Goal: Task Accomplishment & Management: Use online tool/utility

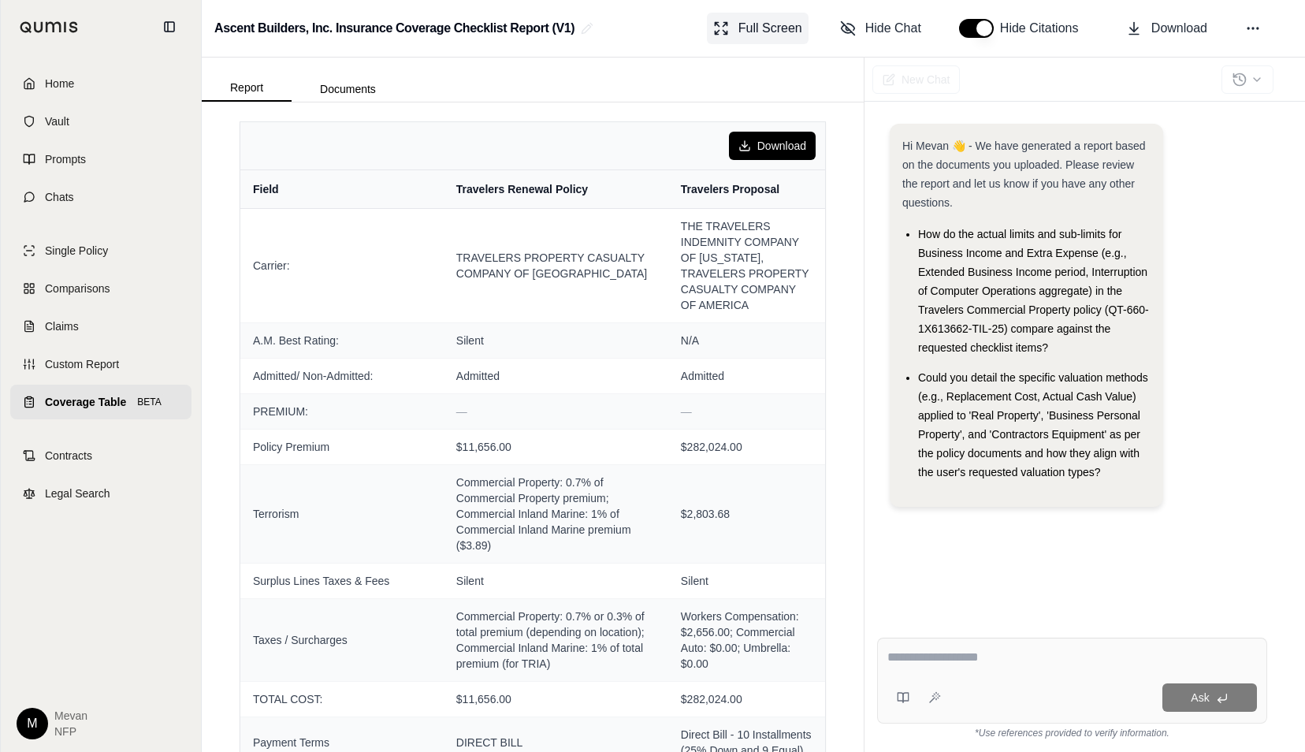
click at [736, 28] on button "Full Screen" at bounding box center [758, 29] width 102 height 32
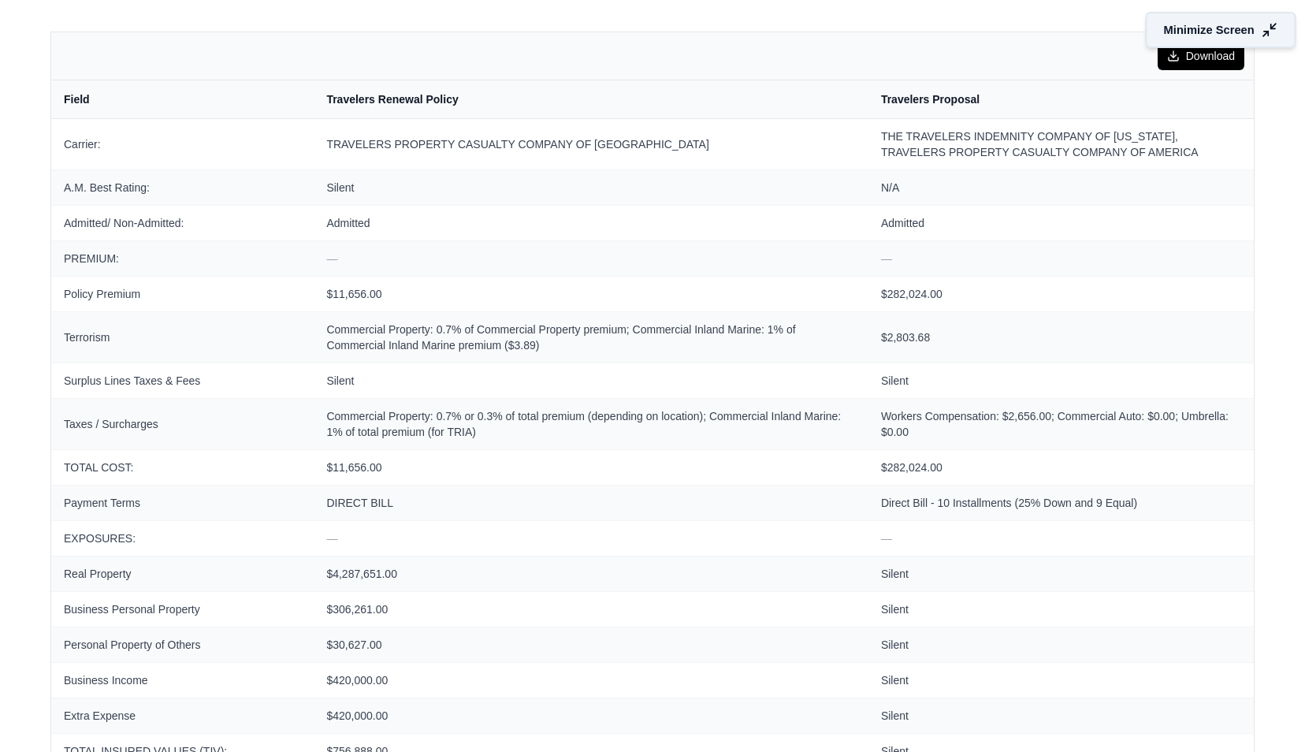
click at [1182, 36] on span "Minimize Screen" at bounding box center [1209, 30] width 91 height 17
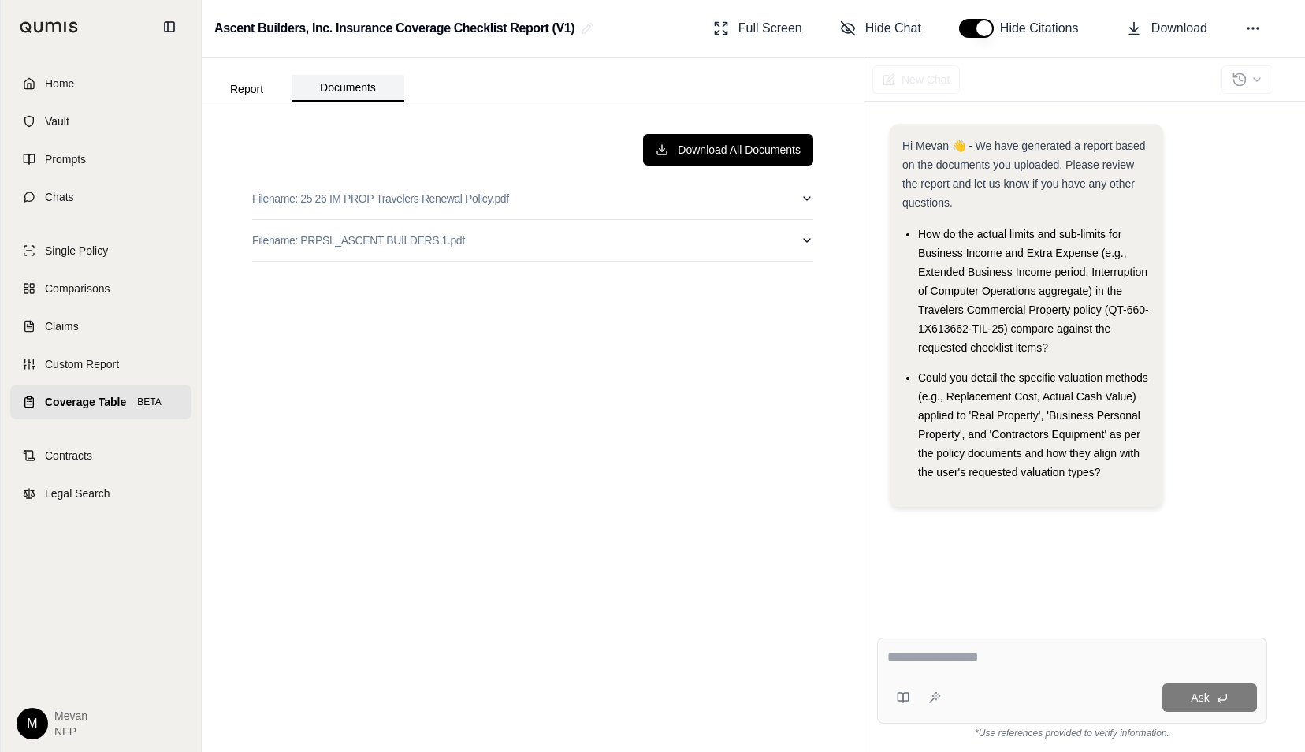
click at [374, 91] on button "Documents" at bounding box center [348, 88] width 113 height 27
click at [463, 202] on p "Filename: 25 26 IM PROP Travelers Renewal Policy.pdf" at bounding box center [380, 199] width 257 height 16
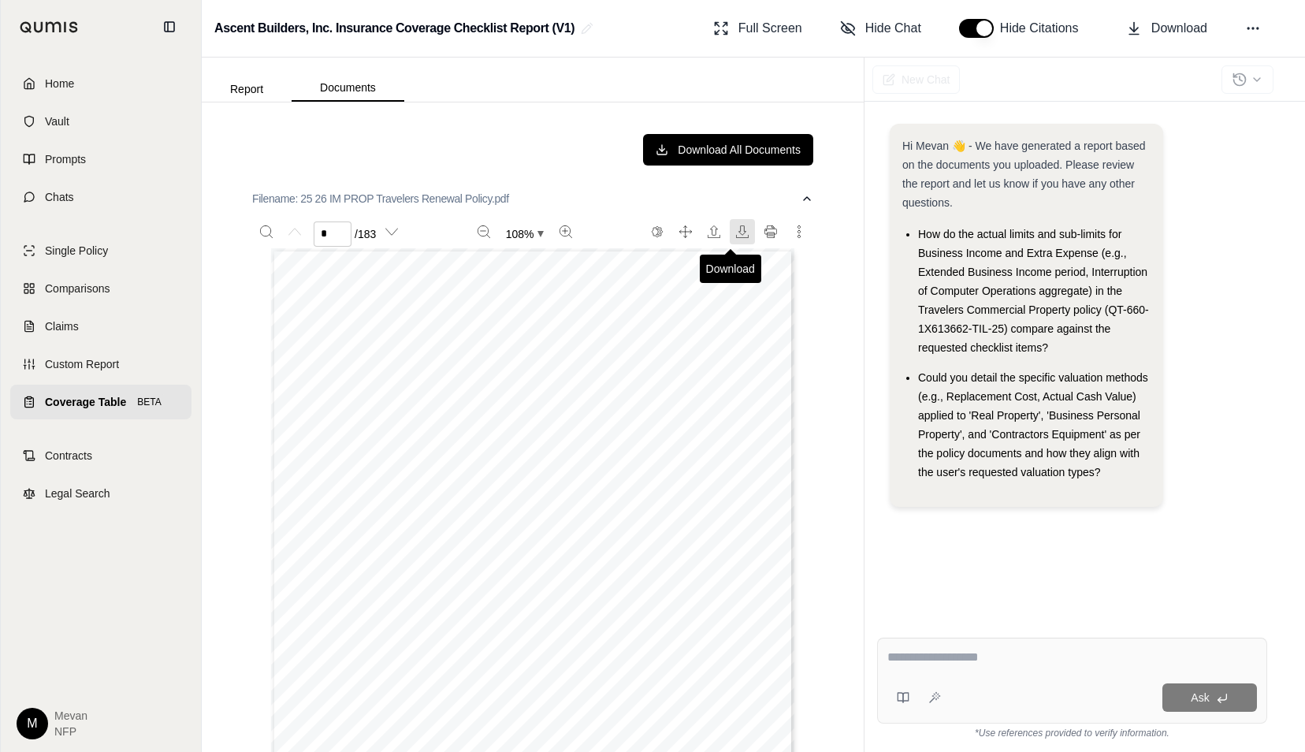
click at [736, 225] on icon "Download" at bounding box center [742, 231] width 13 height 13
click at [521, 147] on div "Download All Documents" at bounding box center [532, 150] width 561 height 32
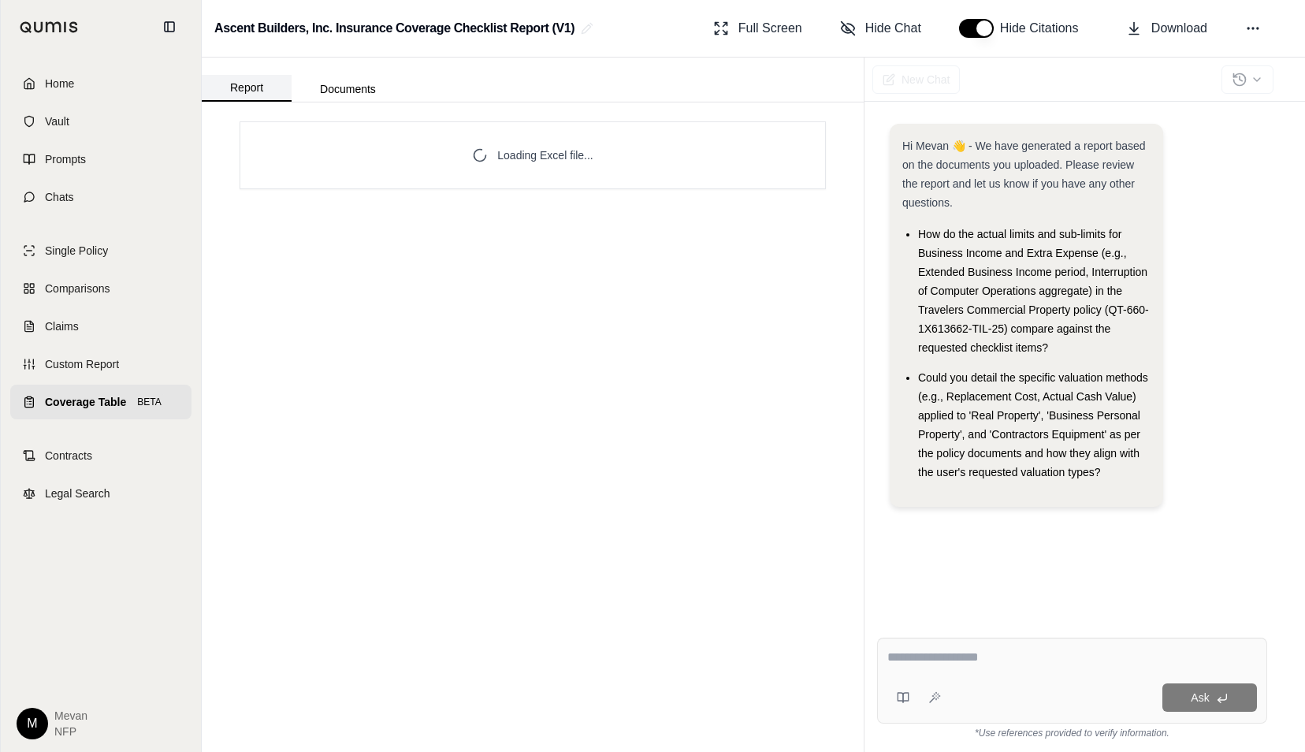
click at [263, 84] on button "Report" at bounding box center [247, 88] width 90 height 27
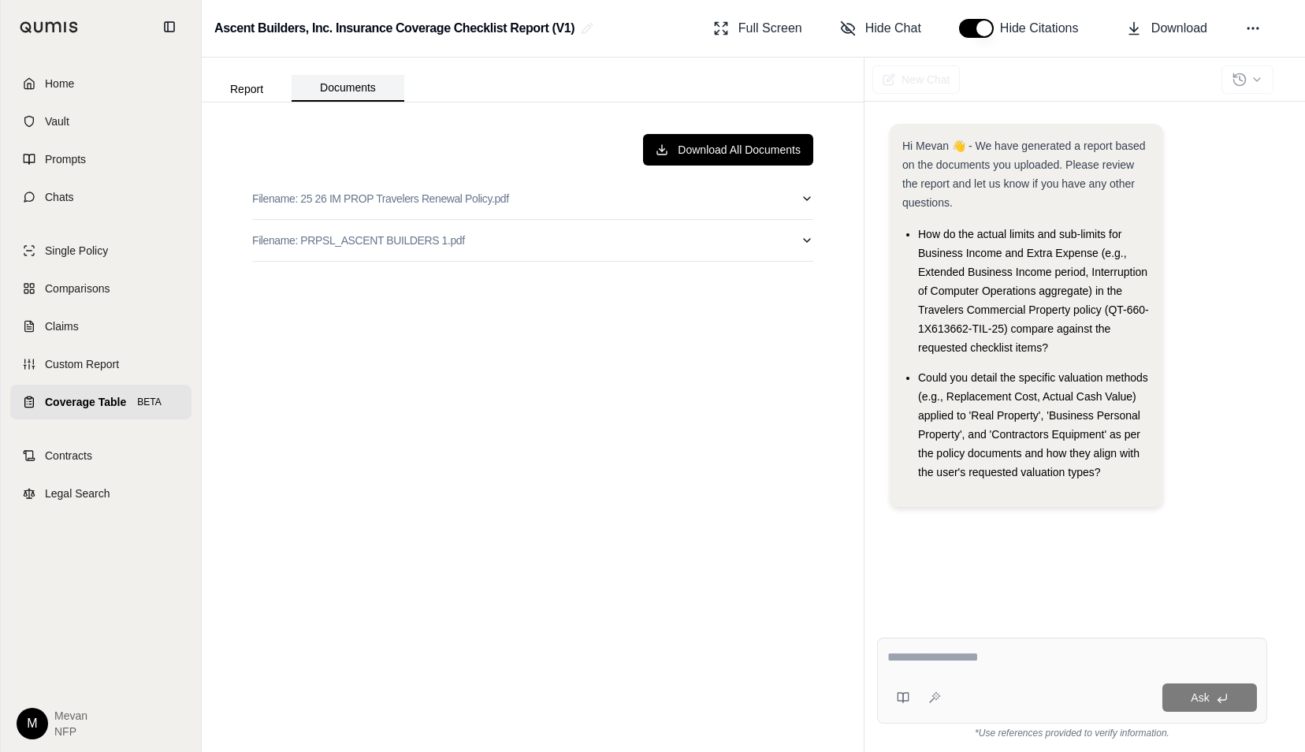
click at [337, 80] on button "Documents" at bounding box center [348, 88] width 113 height 27
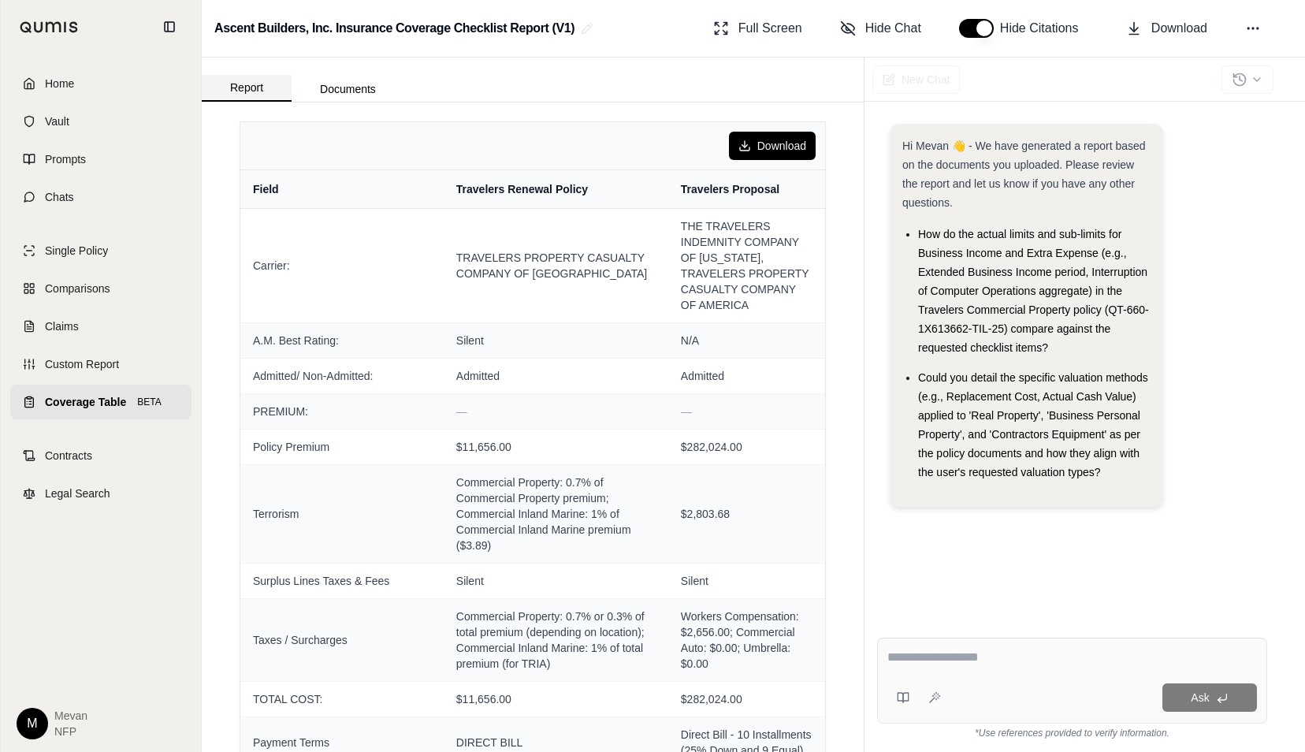
click at [255, 93] on button "Report" at bounding box center [247, 88] width 90 height 27
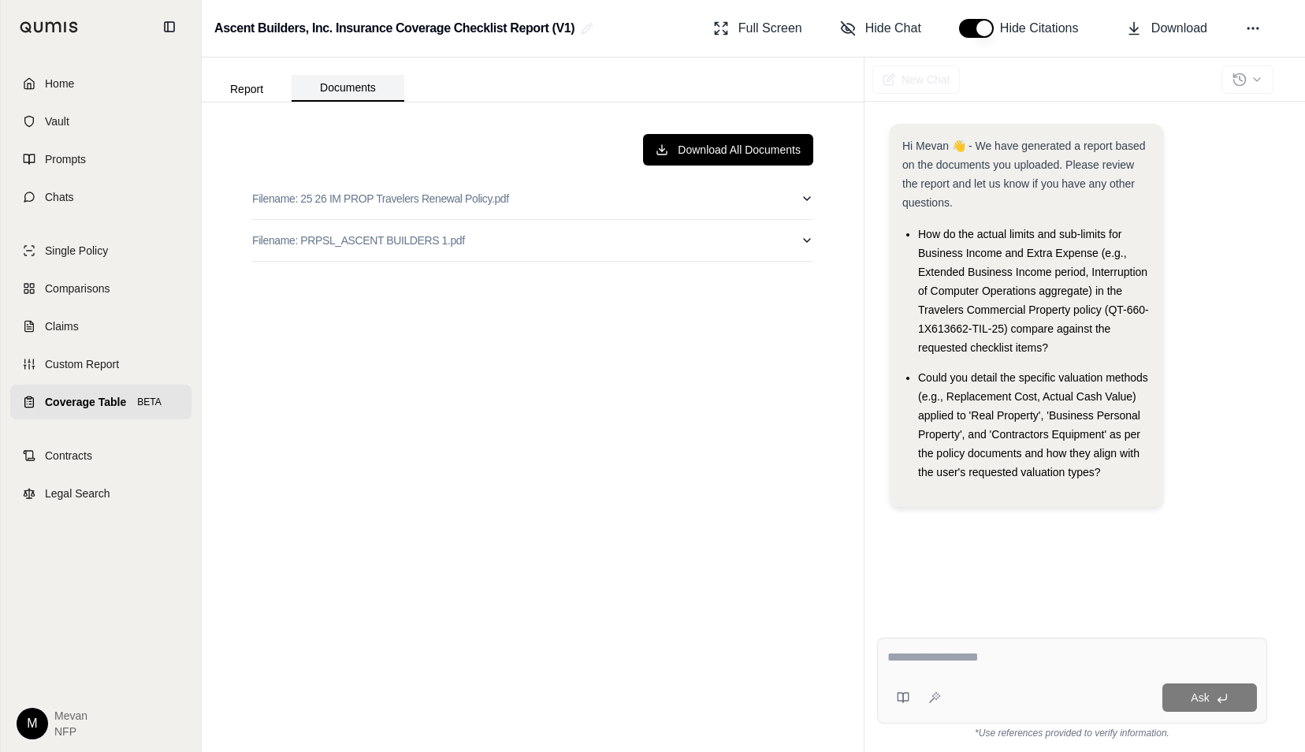
click at [330, 84] on button "Documents" at bounding box center [348, 88] width 113 height 27
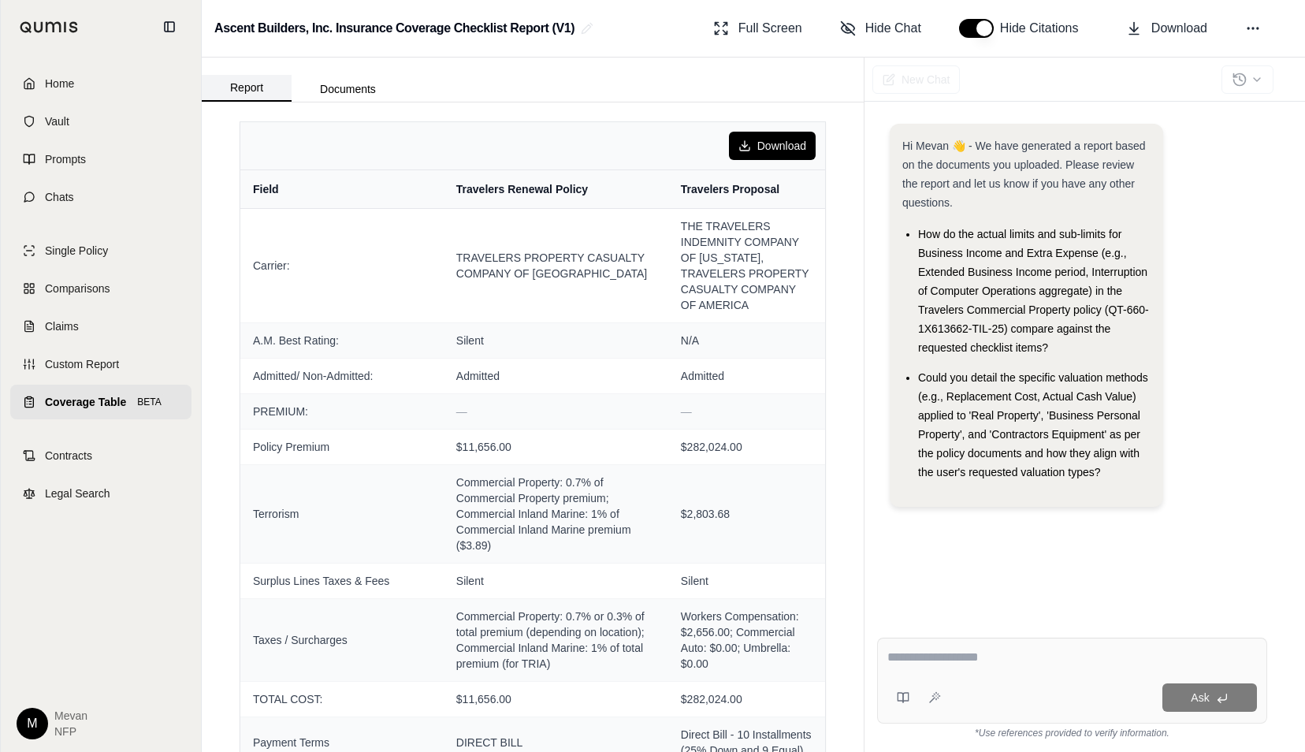
click at [268, 89] on button "Report" at bounding box center [247, 88] width 90 height 27
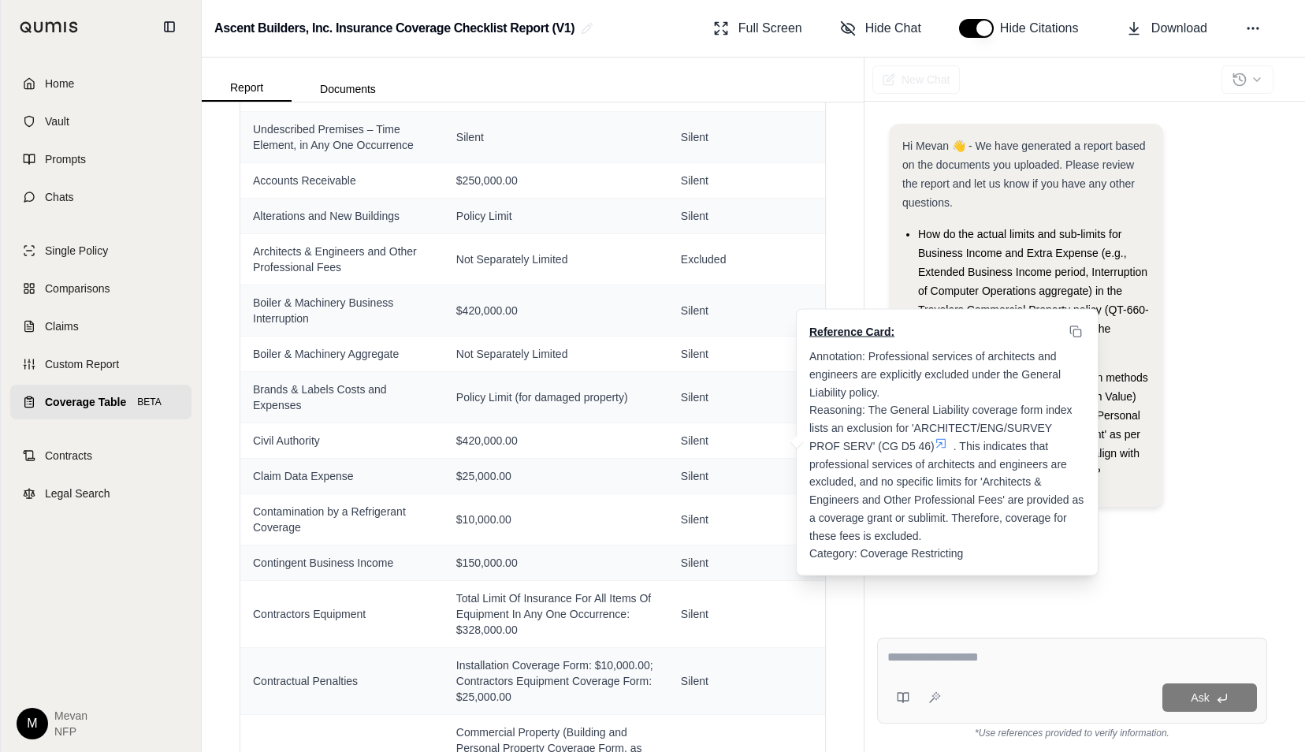
scroll to position [1449, 0]
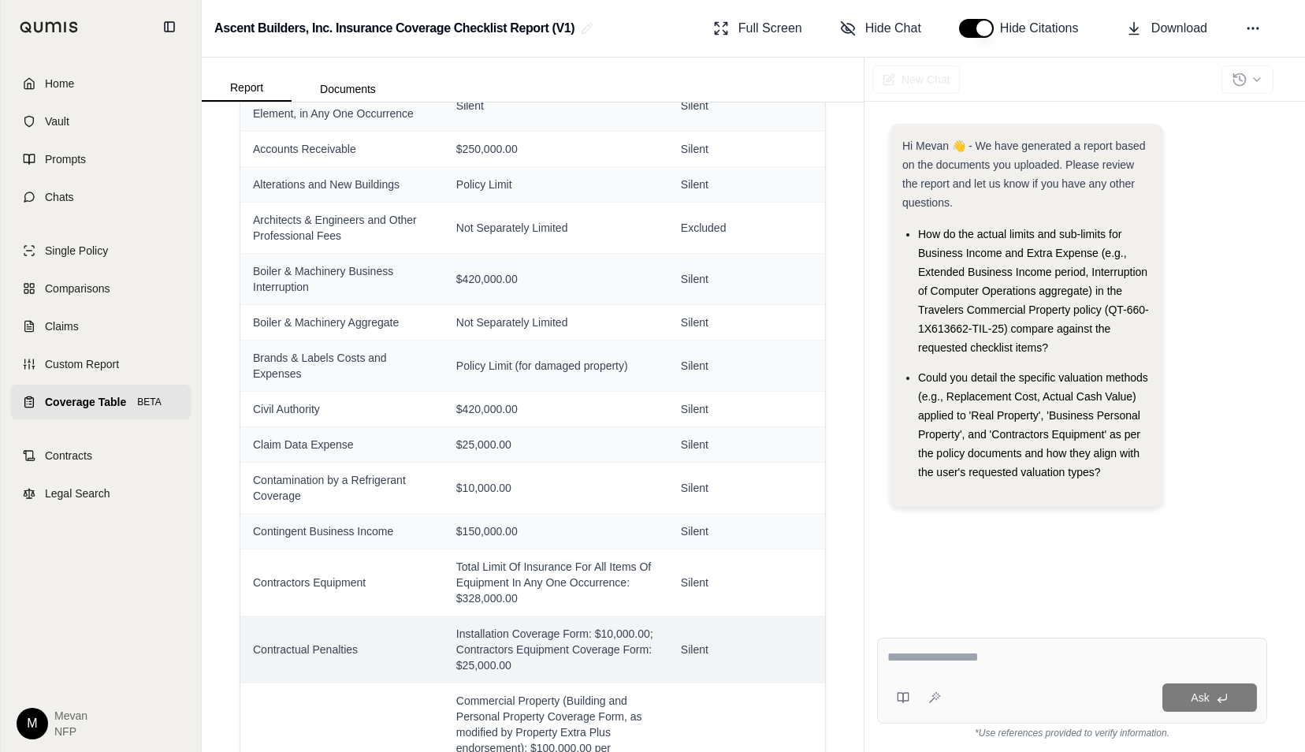
click at [202, 75] on button "Report" at bounding box center [247, 88] width 90 height 27
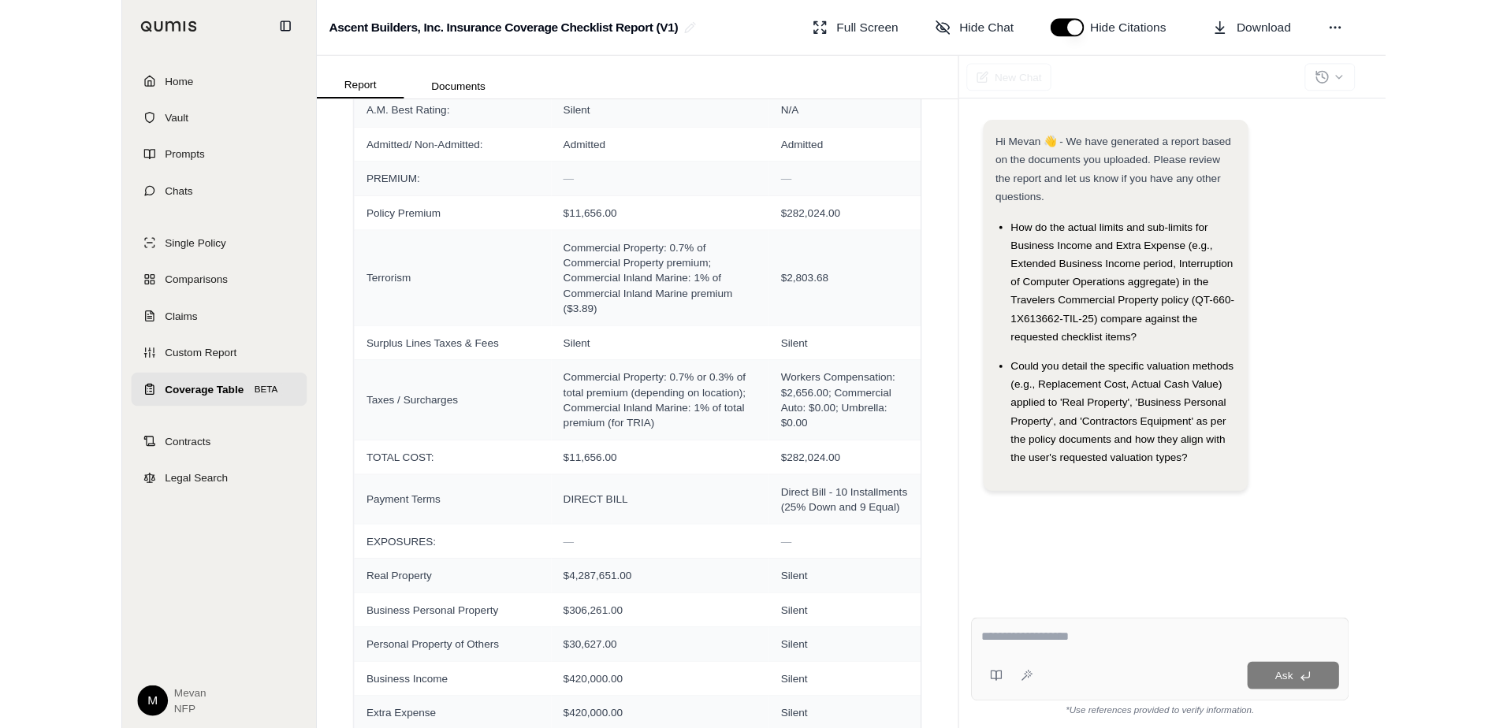
scroll to position [0, 0]
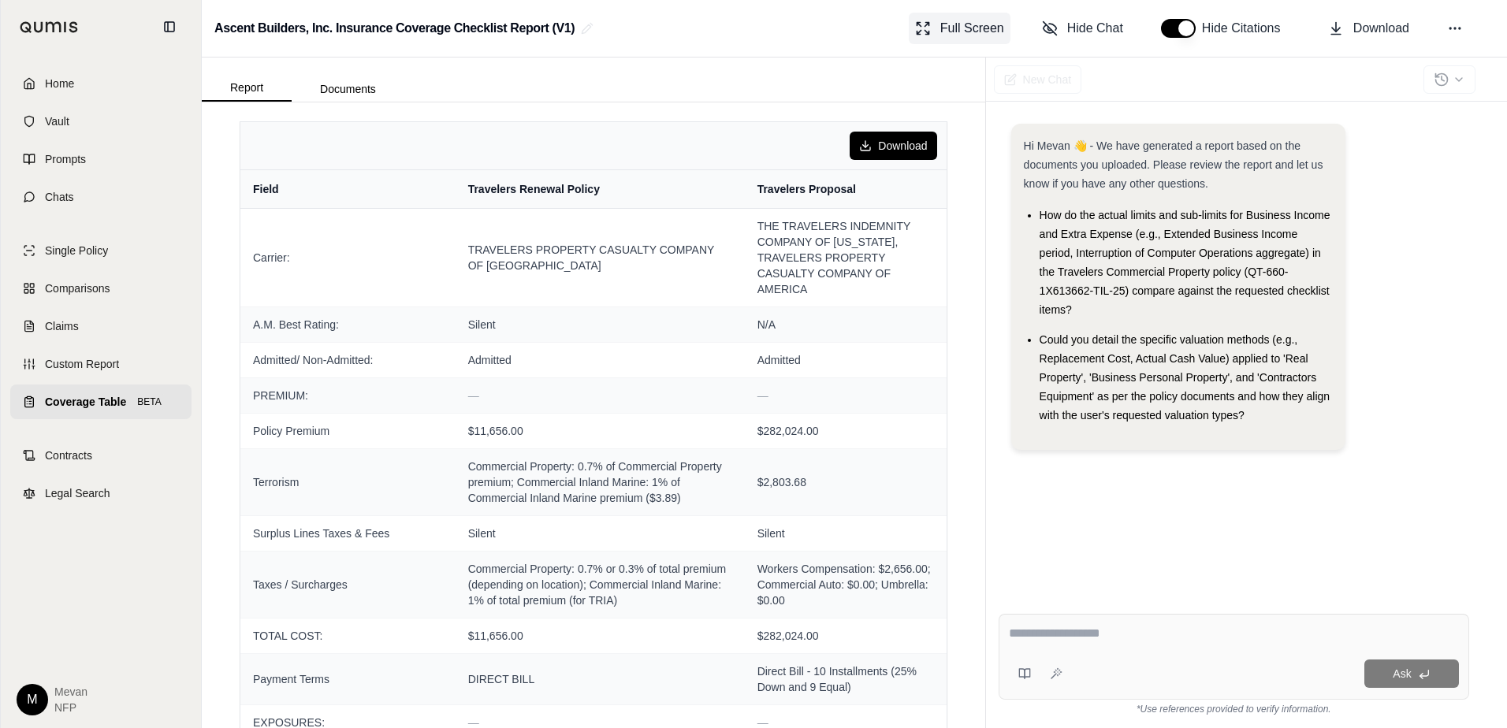
click at [982, 27] on span "Full Screen" at bounding box center [972, 28] width 64 height 19
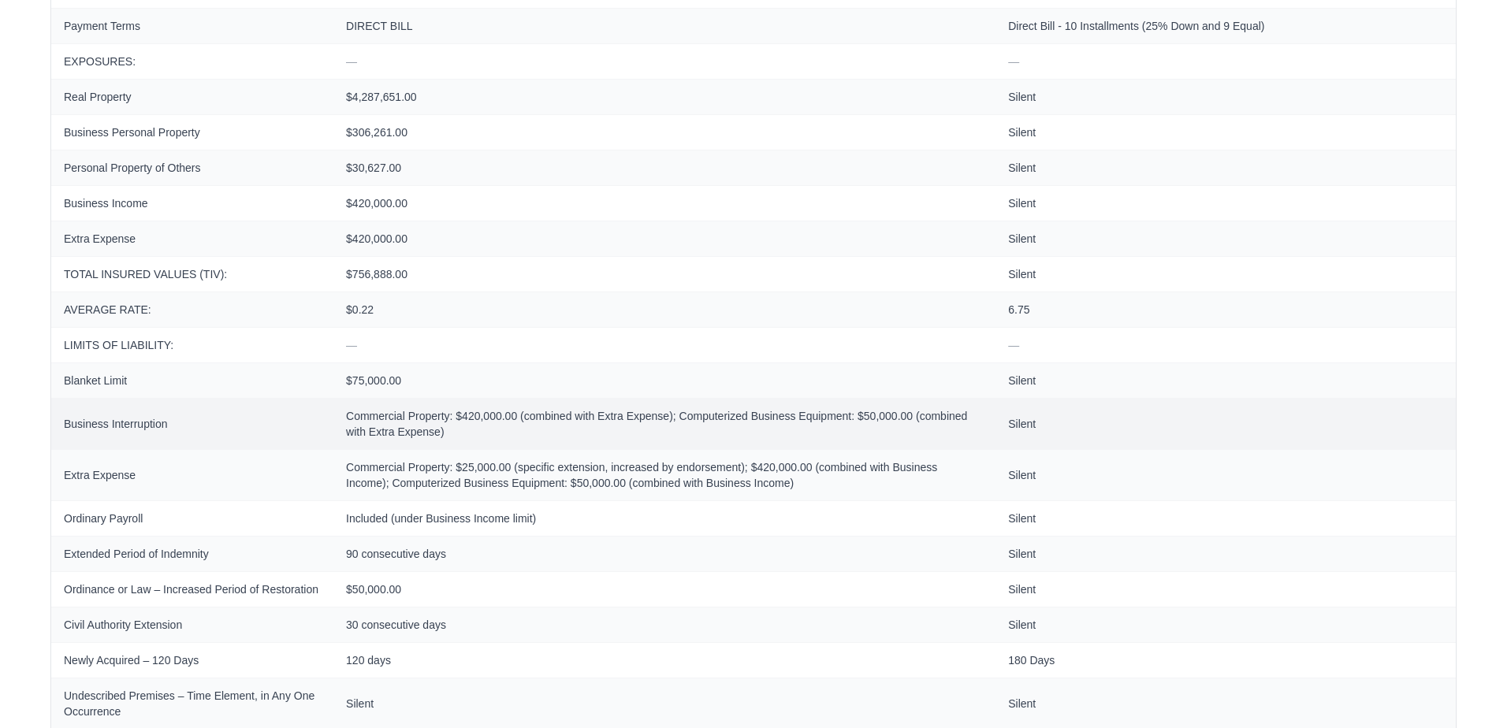
scroll to position [477, 0]
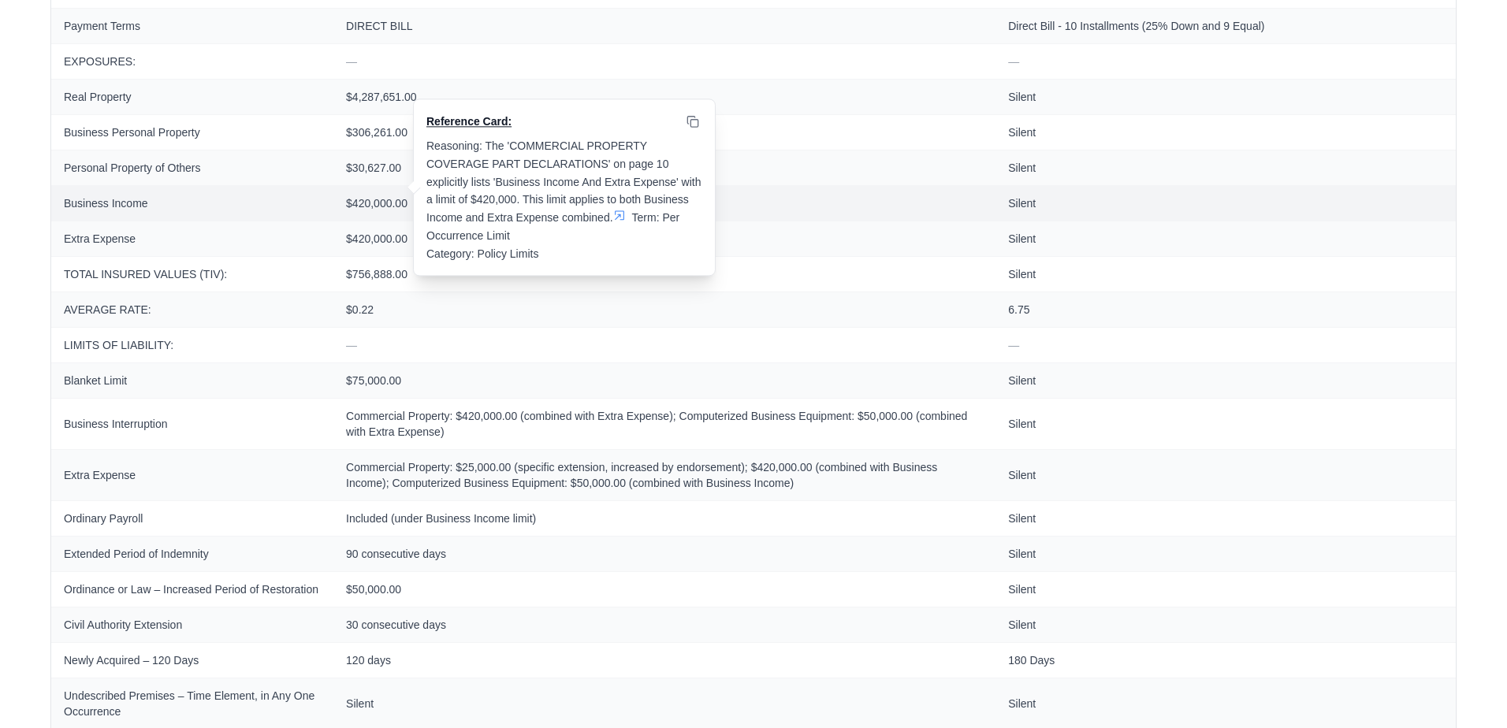
click at [622, 216] on icon at bounding box center [619, 215] width 9 height 9
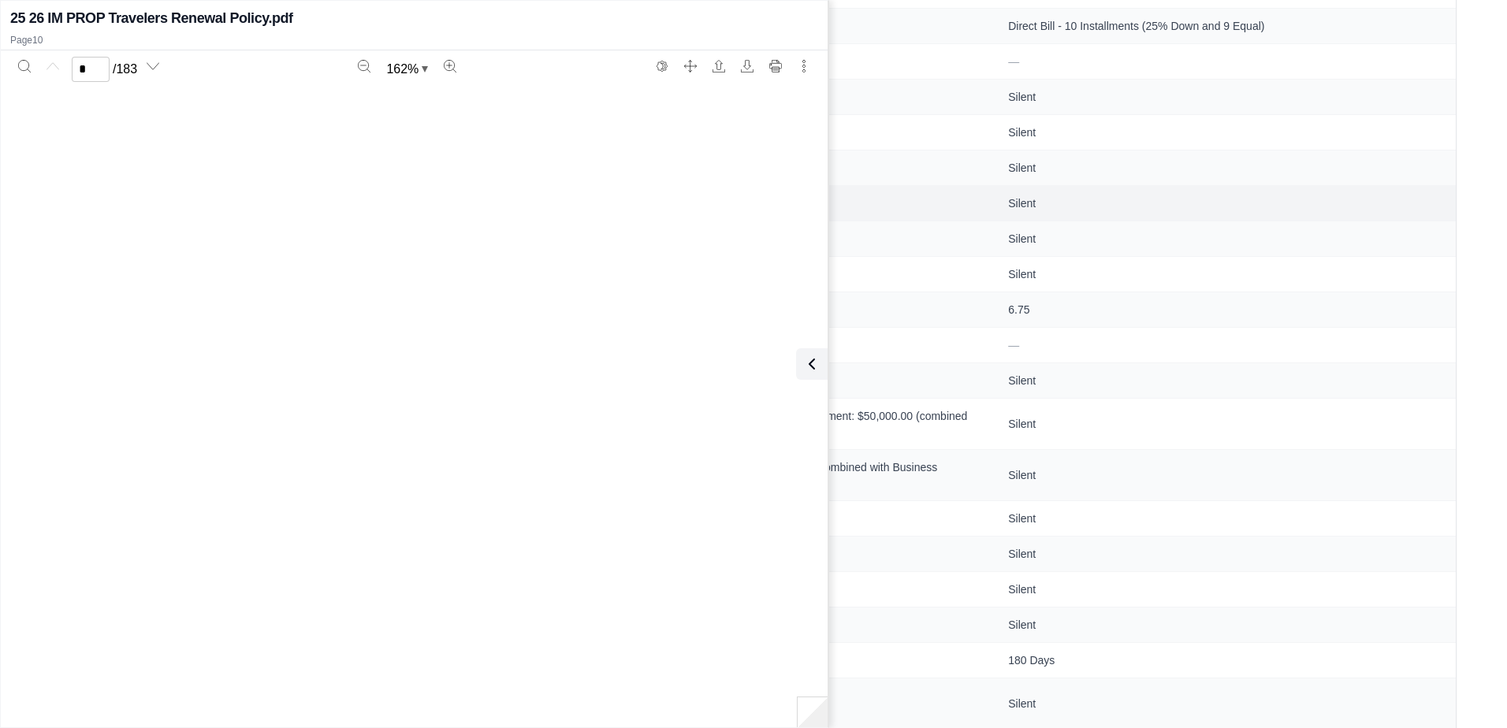
type input "**"
click at [820, 373] on button at bounding box center [809, 364] width 32 height 32
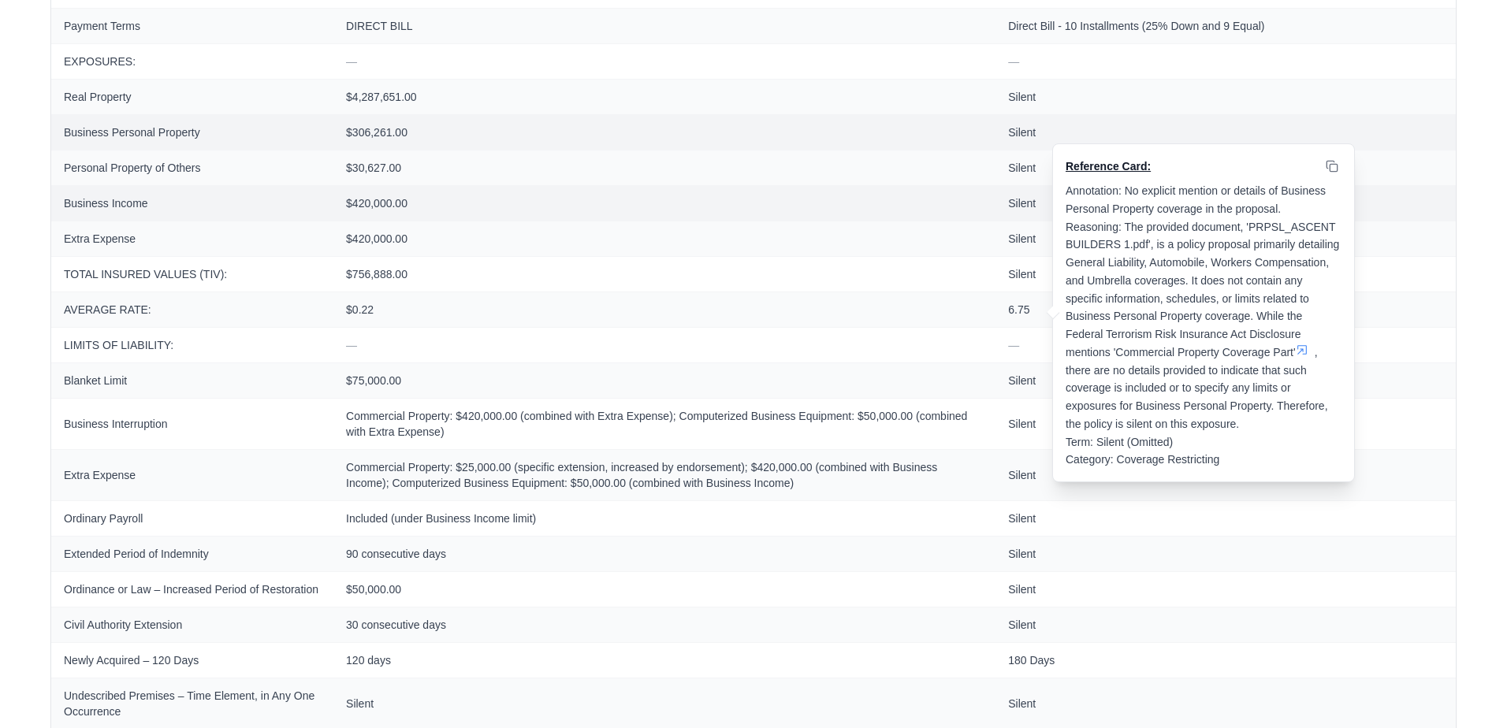
scroll to position [0, 0]
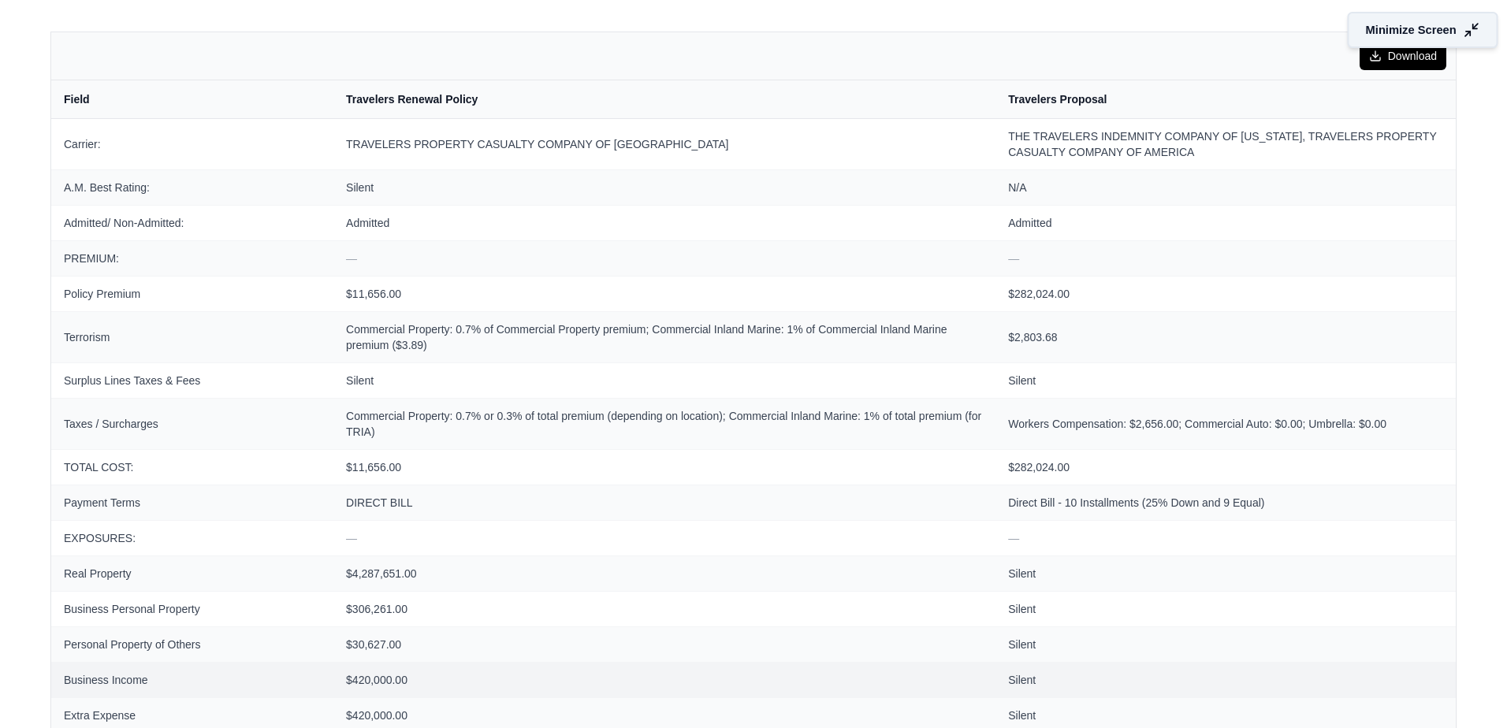
click at [1304, 31] on icon at bounding box center [1471, 30] width 17 height 17
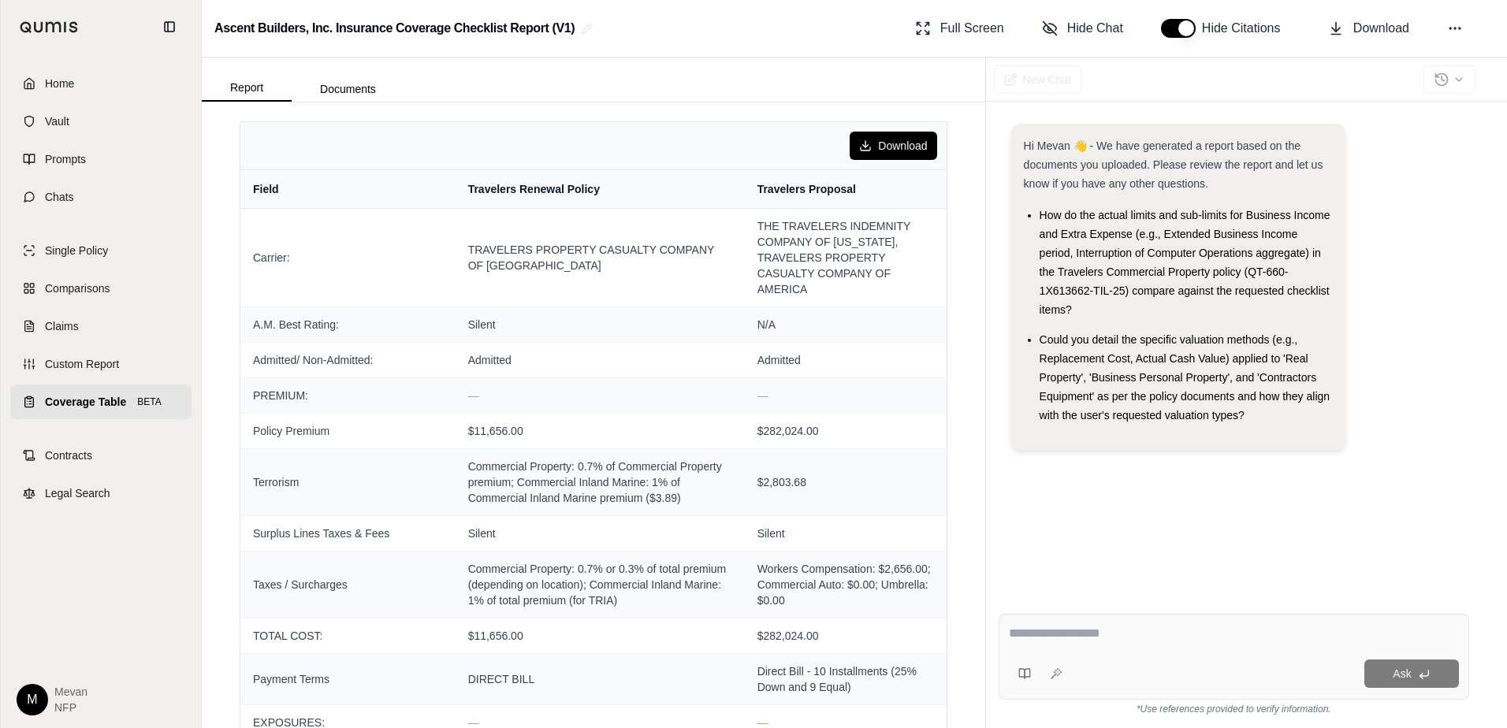
click at [1051, 633] on textarea at bounding box center [1234, 633] width 450 height 19
click at [1089, 625] on textarea at bounding box center [1234, 633] width 450 height 19
type textarea "*"
click at [1060, 674] on icon at bounding box center [1056, 674] width 13 height 13
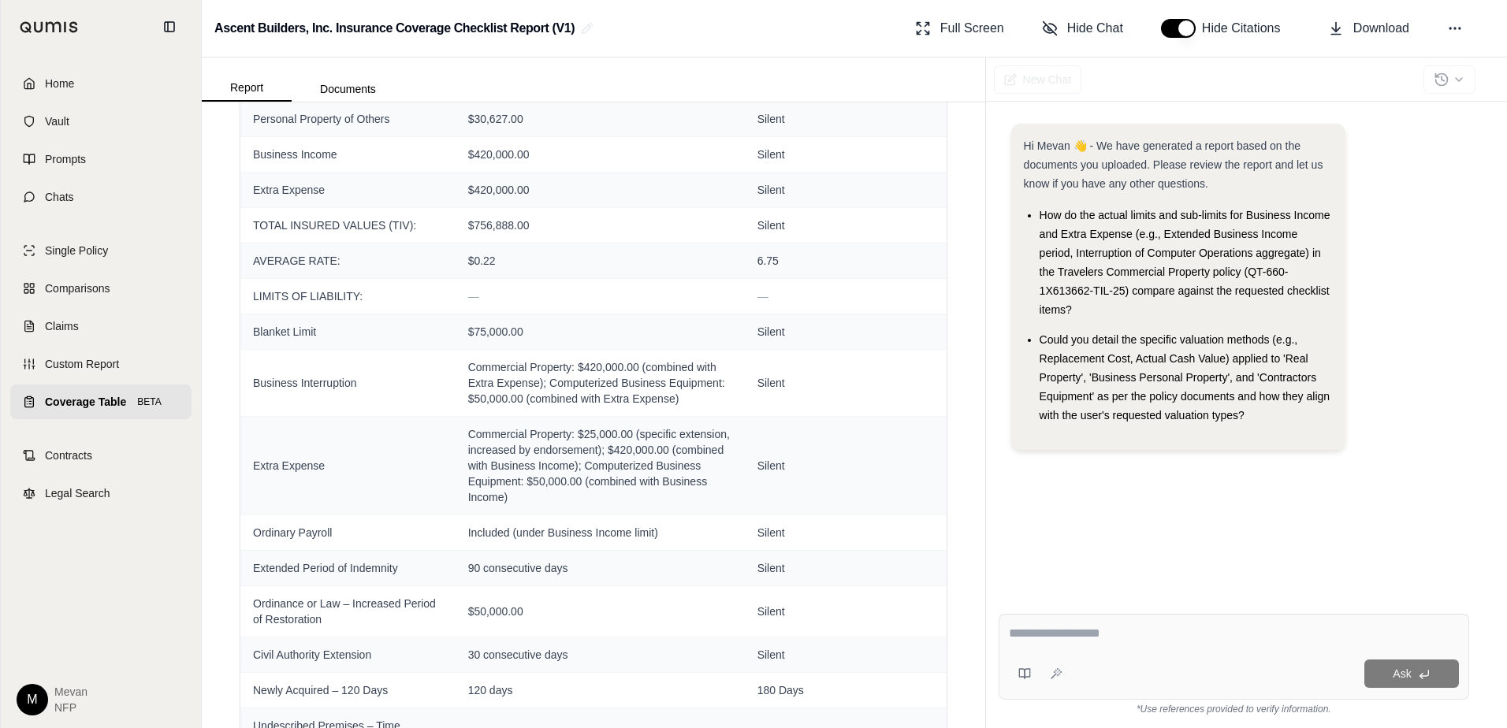
scroll to position [711, 0]
click at [944, 191] on div "Download Field Travelers Renewal Policy Travelers Proposal Carrier: TRAVELERS P…" at bounding box center [593, 415] width 783 height 626
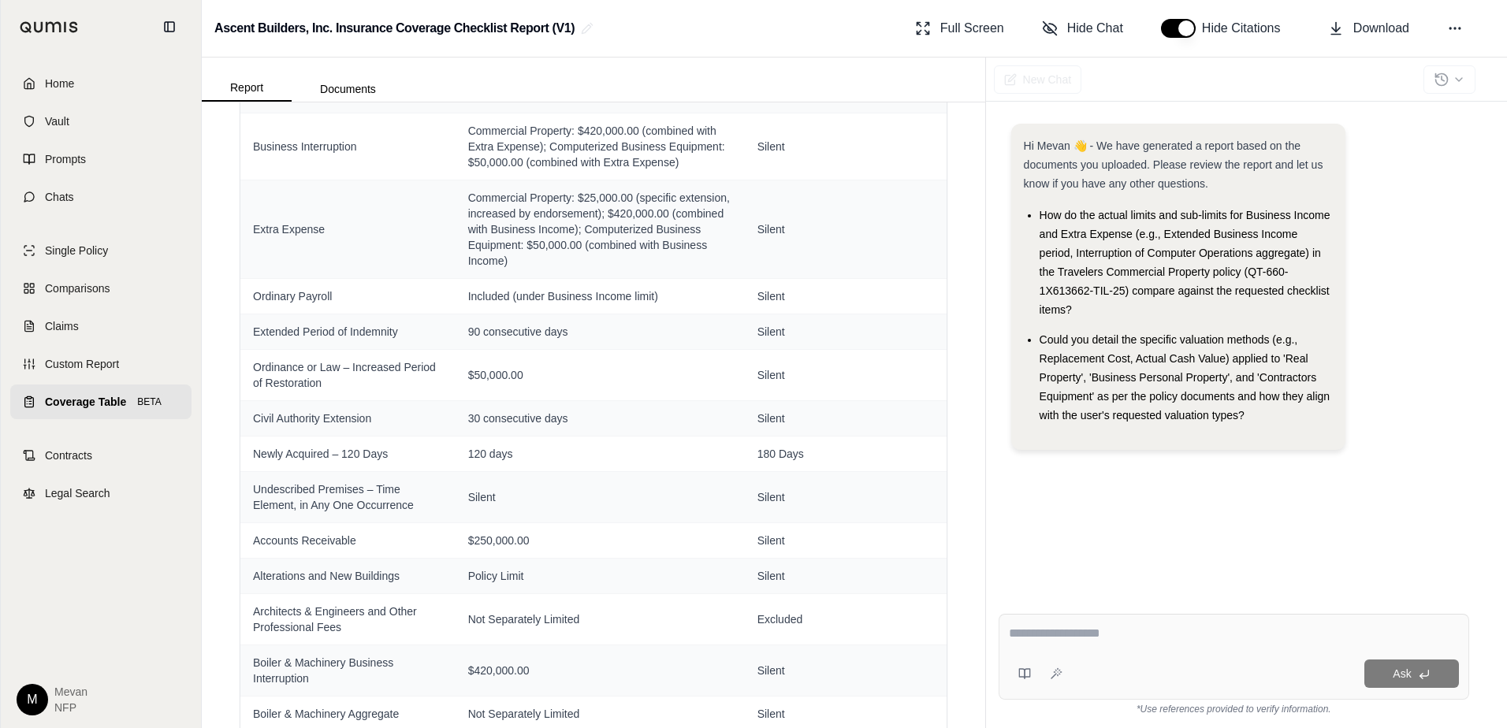
scroll to position [974, 0]
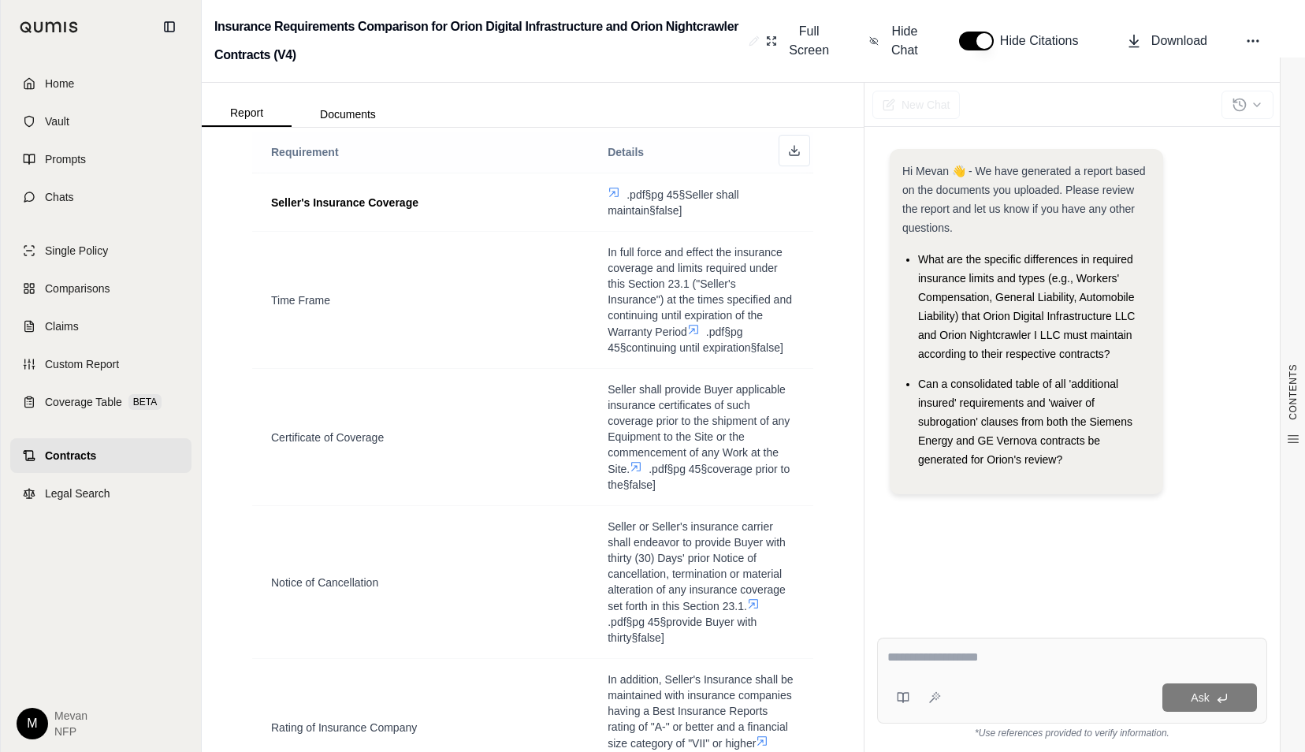
scroll to position [311, 0]
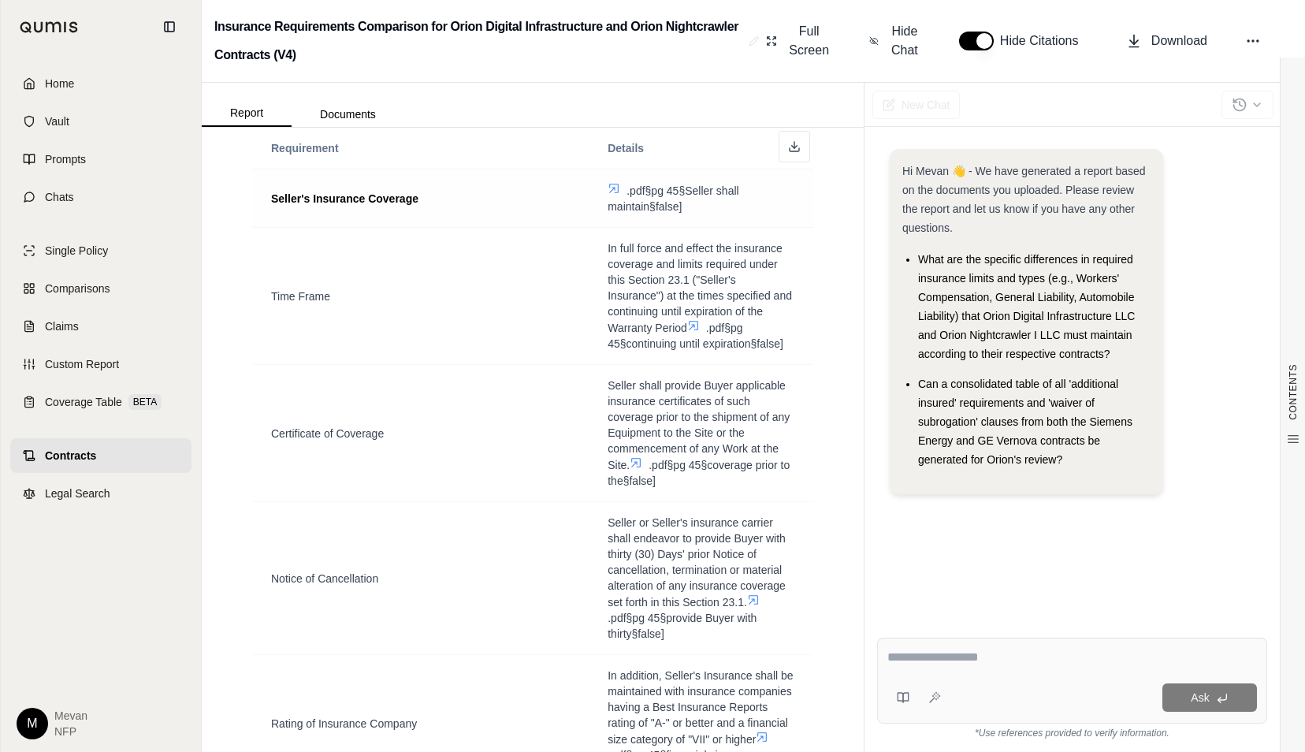
click at [608, 186] on icon at bounding box center [614, 188] width 13 height 13
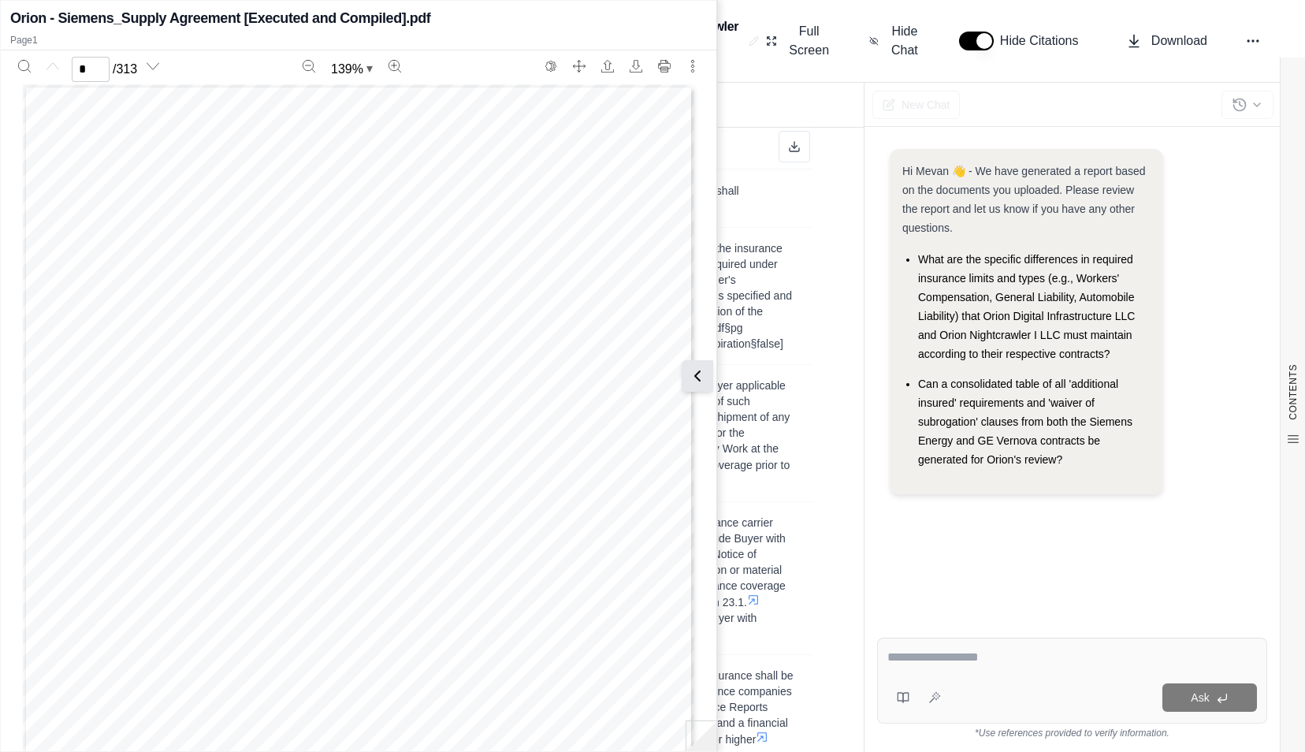
click at [714, 378] on div "Orion - Siemens_Supply Agreement [Executed and Compiled].pdf Page 1 * / 313 139…" at bounding box center [359, 376] width 716 height 744
click at [704, 387] on button at bounding box center [698, 376] width 32 height 32
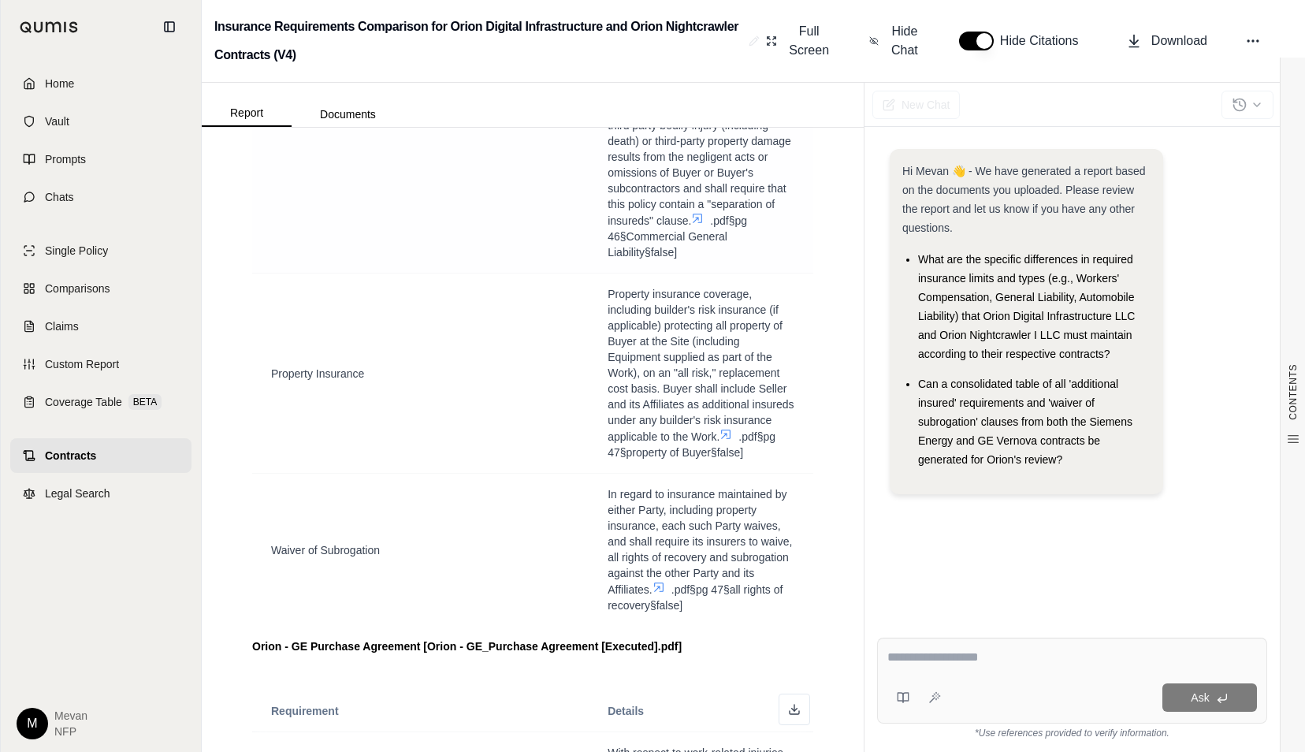
scroll to position [3696, 0]
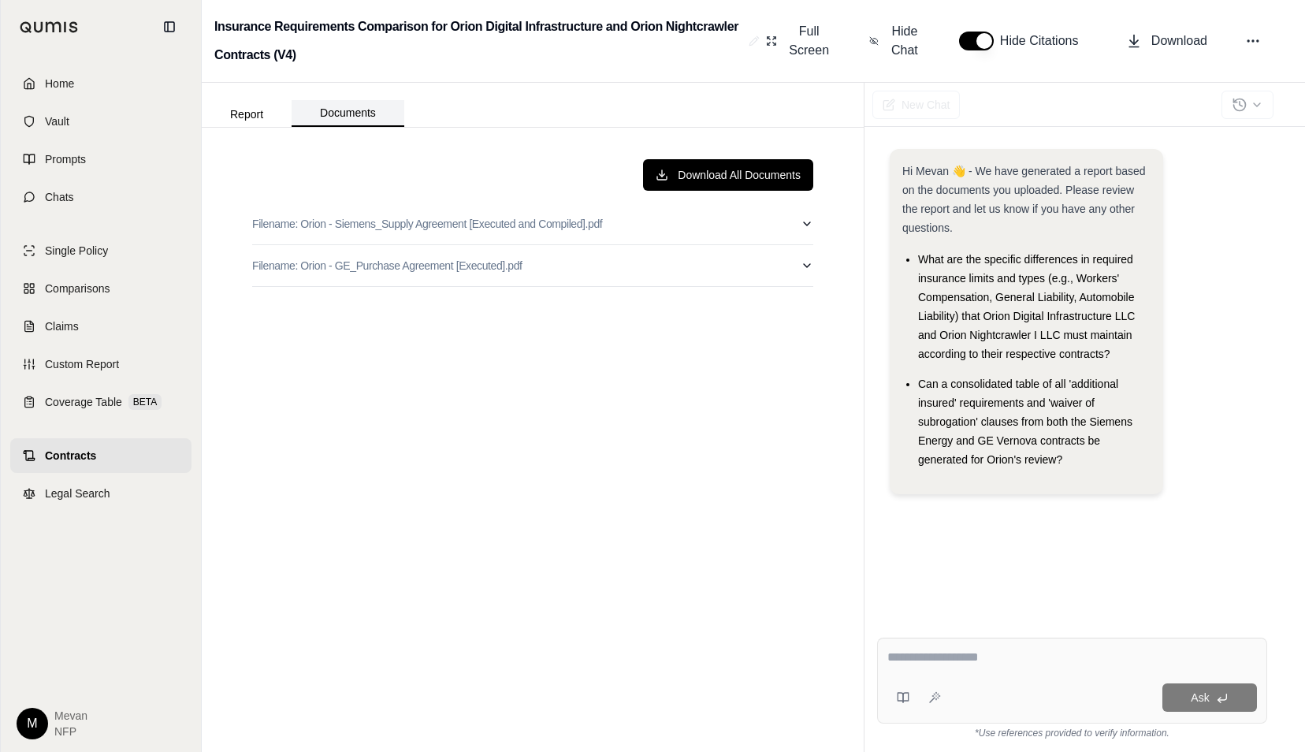
click at [348, 112] on button "Documents" at bounding box center [348, 113] width 113 height 27
click at [424, 254] on button "Filename: Orion - GE_Purchase Agreement [Executed].pdf" at bounding box center [532, 265] width 561 height 41
click at [736, 300] on icon "Download" at bounding box center [742, 298] width 13 height 13
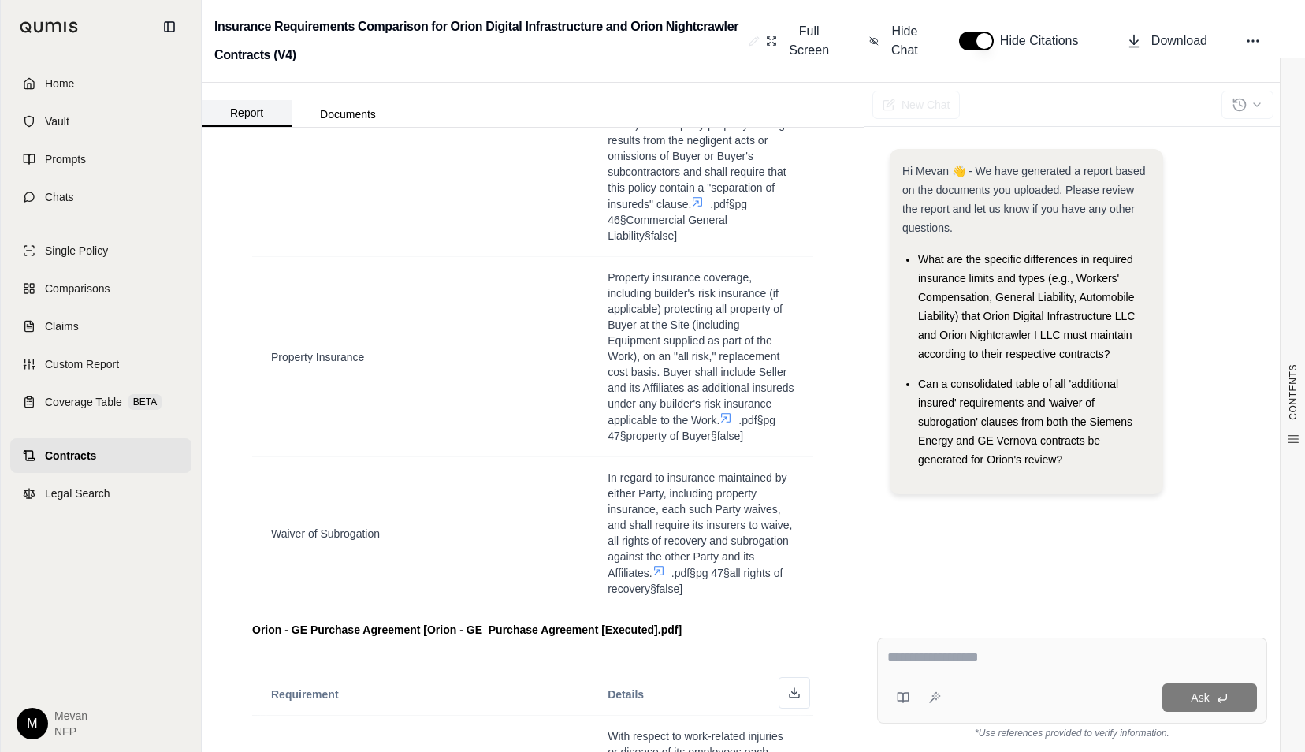
click at [249, 115] on button "Report" at bounding box center [247, 113] width 90 height 27
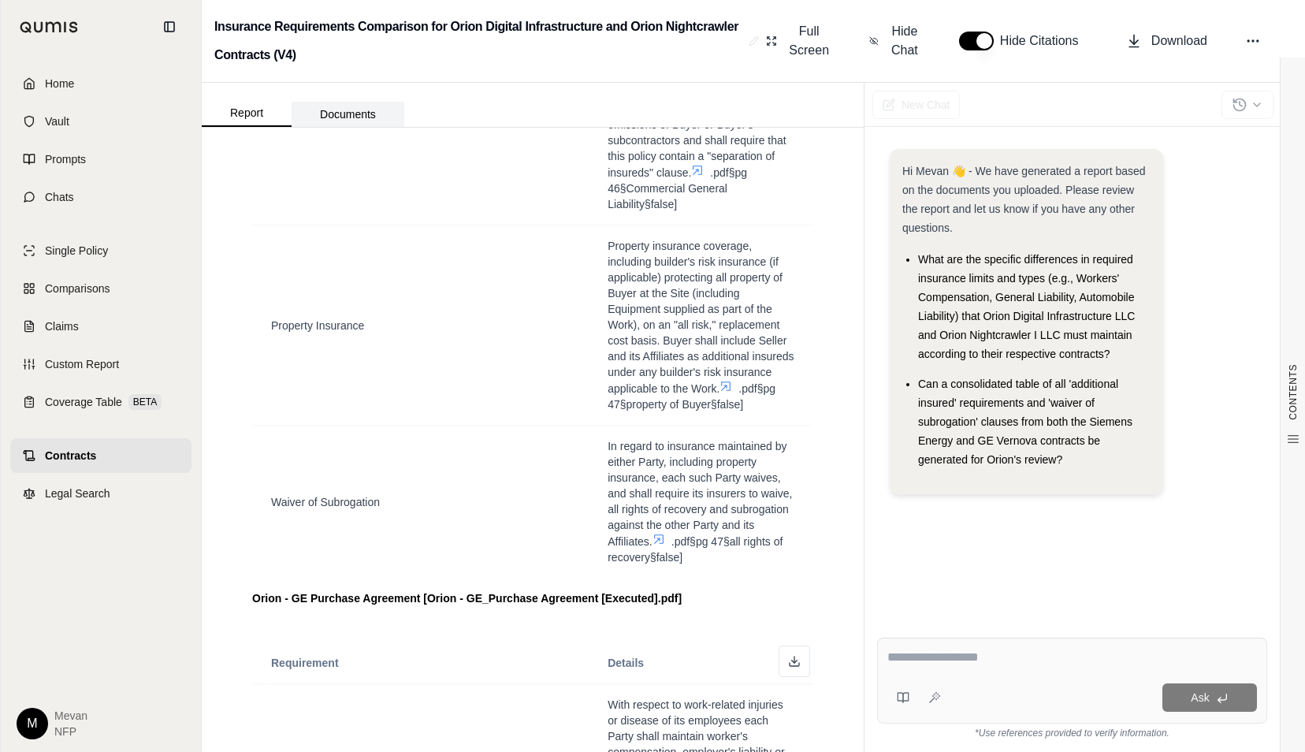
click at [312, 111] on button "Documents" at bounding box center [348, 114] width 113 height 25
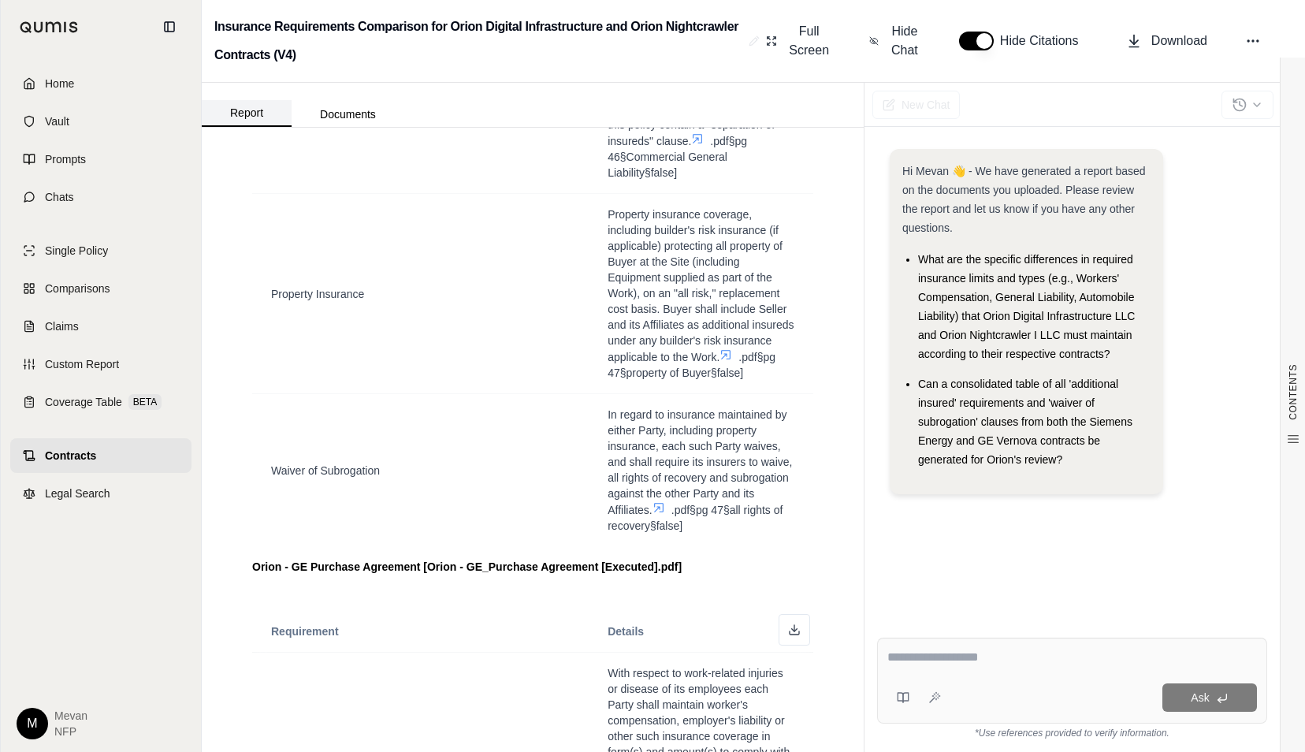
click at [262, 114] on button "Report" at bounding box center [247, 113] width 90 height 27
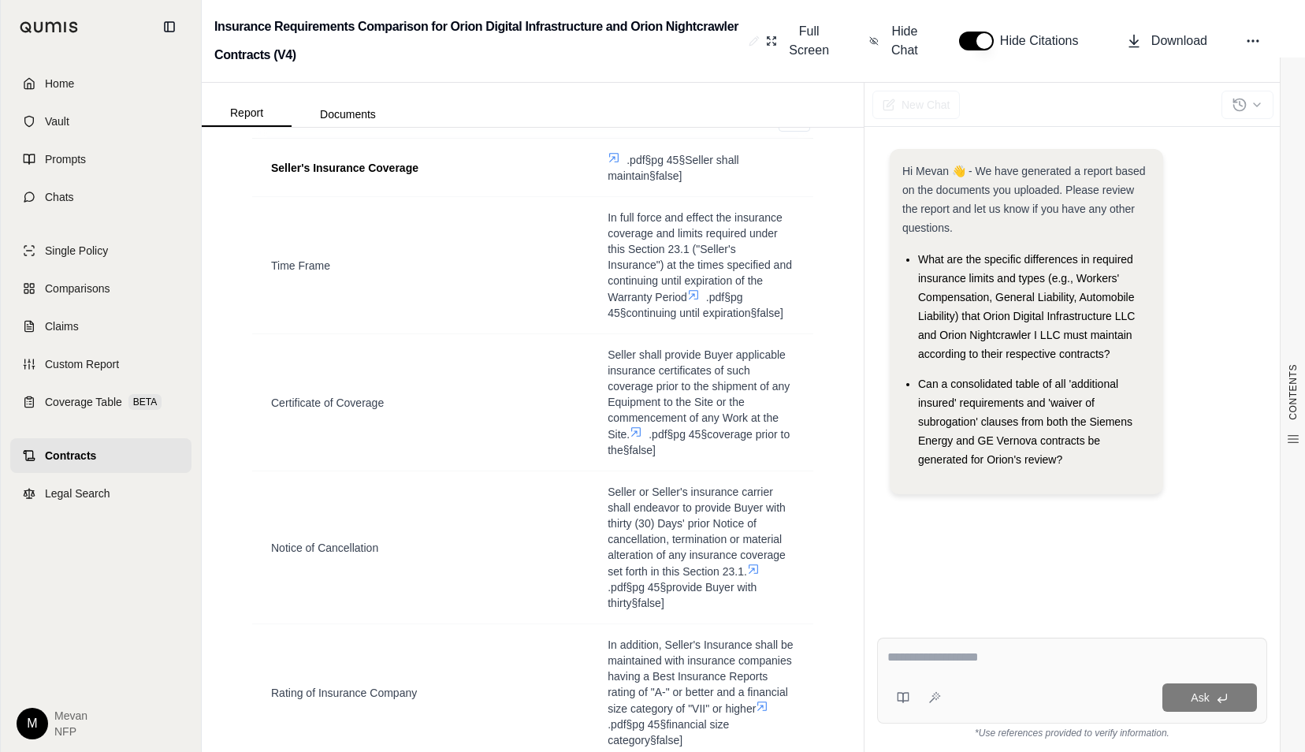
scroll to position [0, 0]
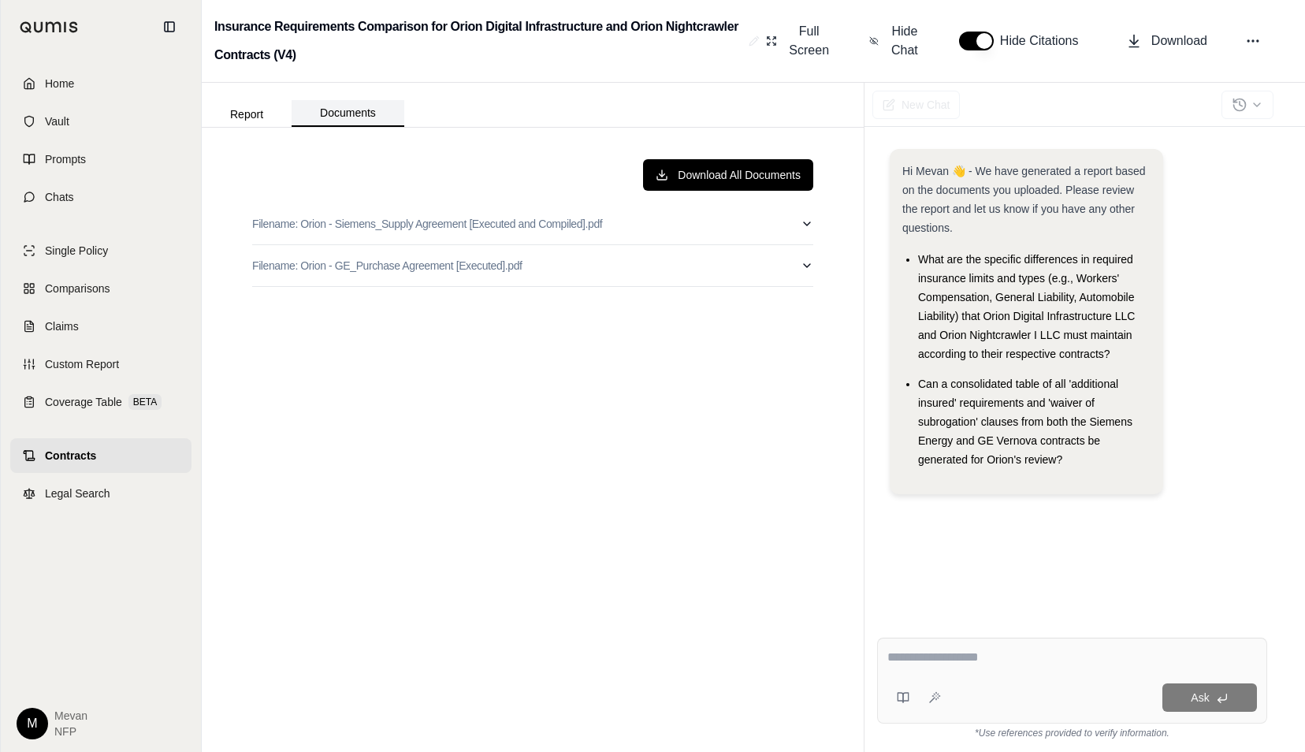
click at [311, 111] on button "Documents" at bounding box center [348, 113] width 113 height 27
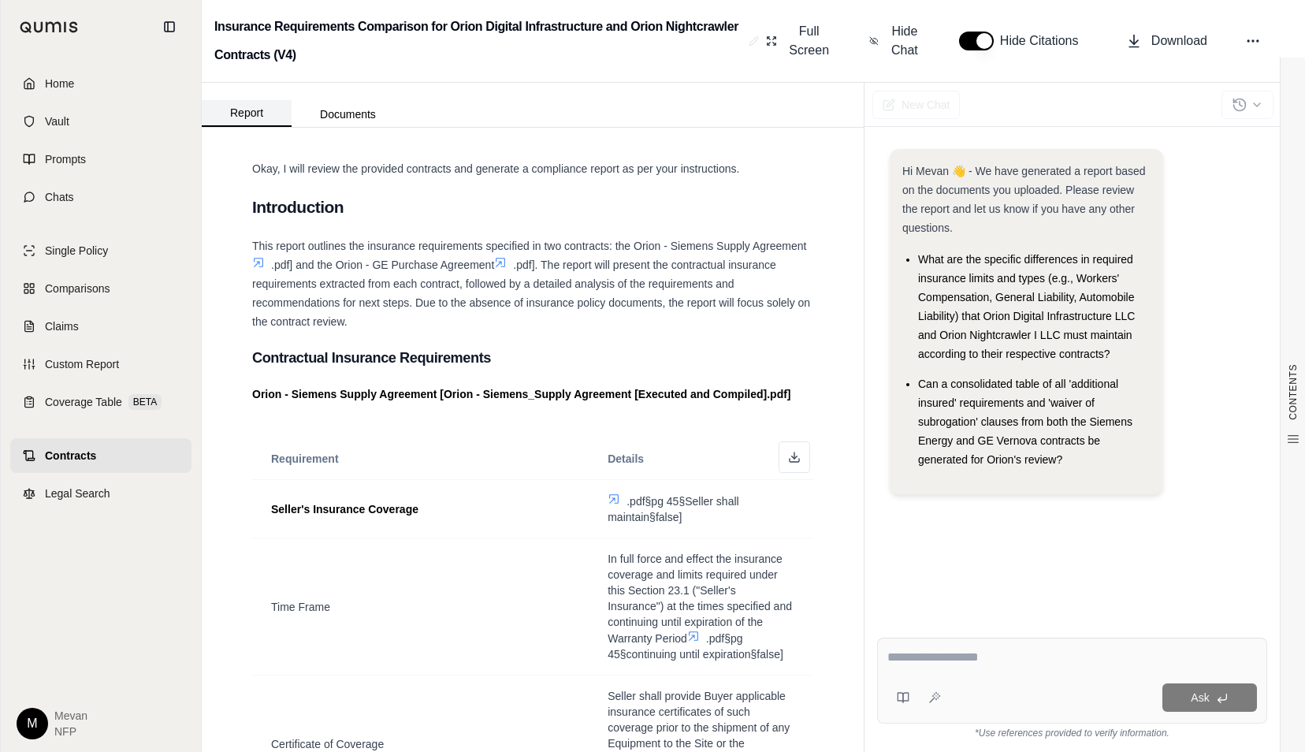
click at [231, 111] on button "Report" at bounding box center [247, 113] width 90 height 27
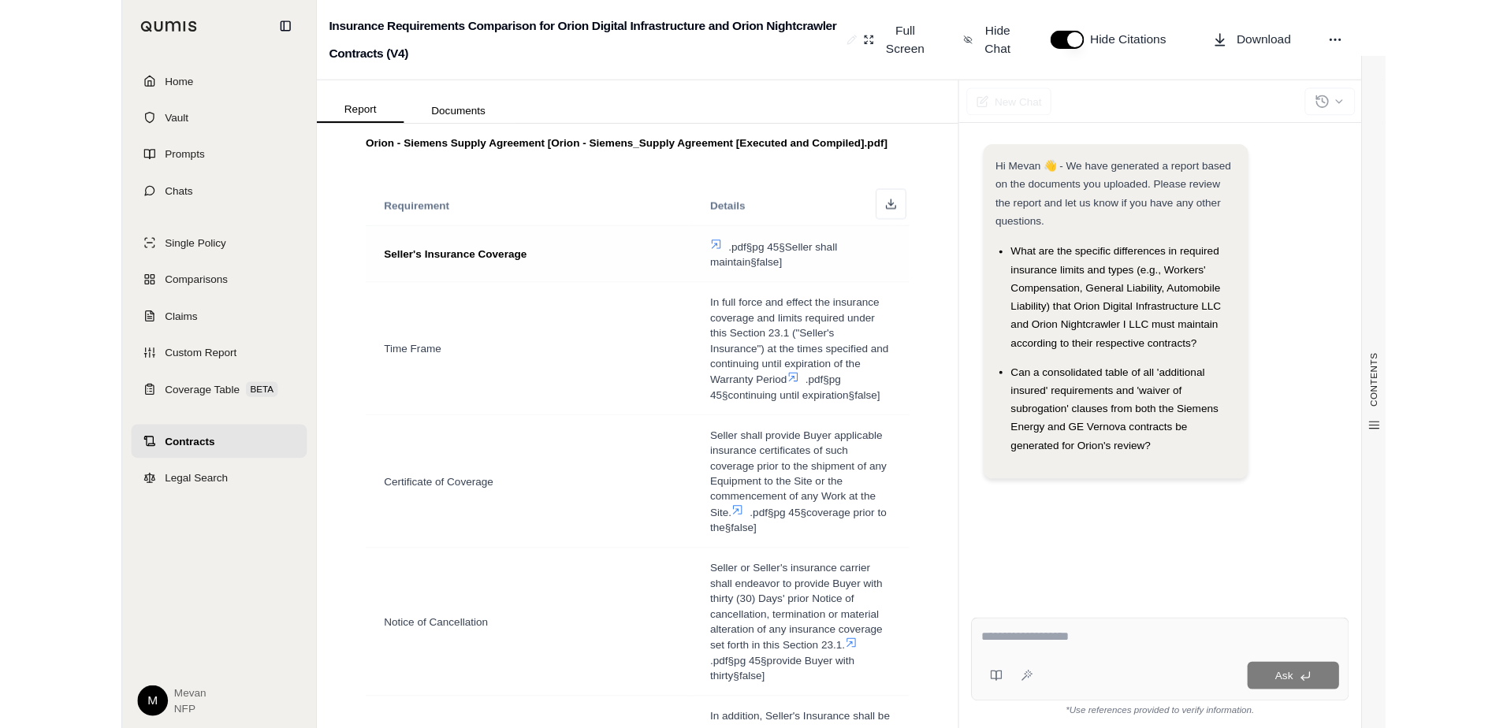
scroll to position [285, 0]
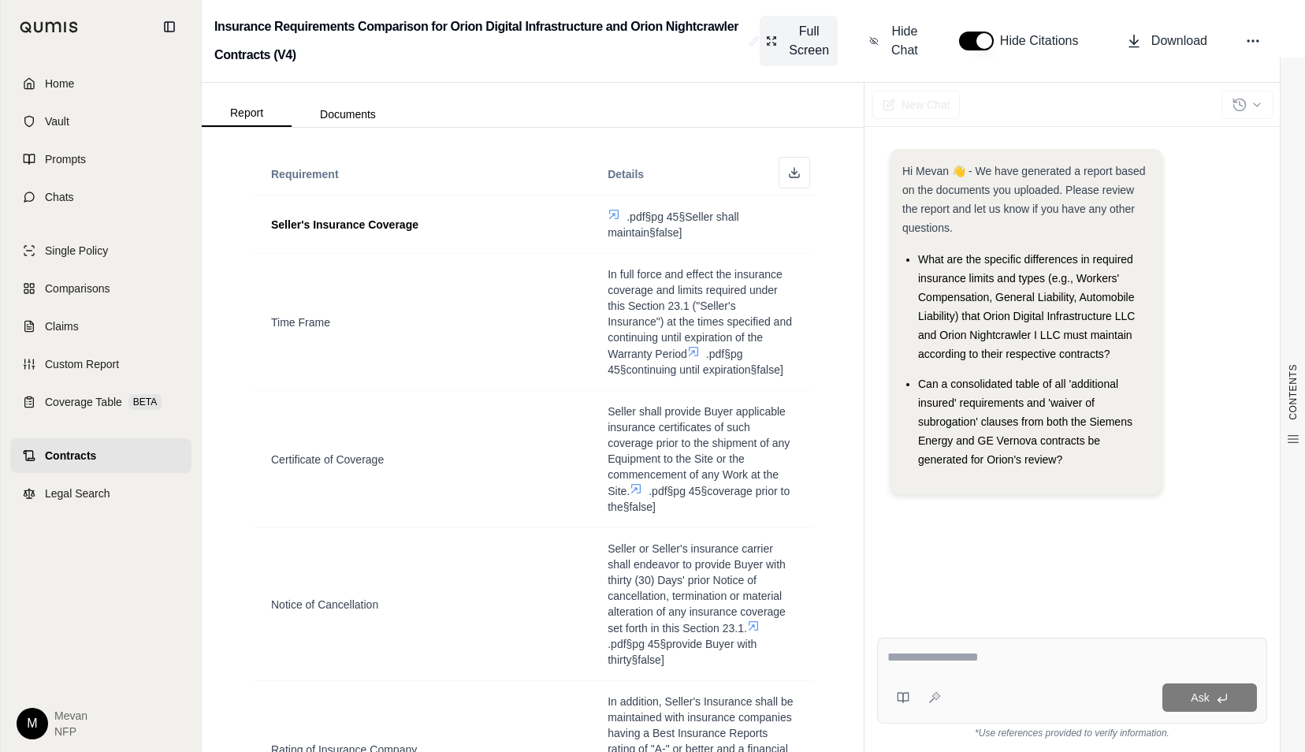
click at [803, 44] on span "Full Screen" at bounding box center [809, 41] width 45 height 38
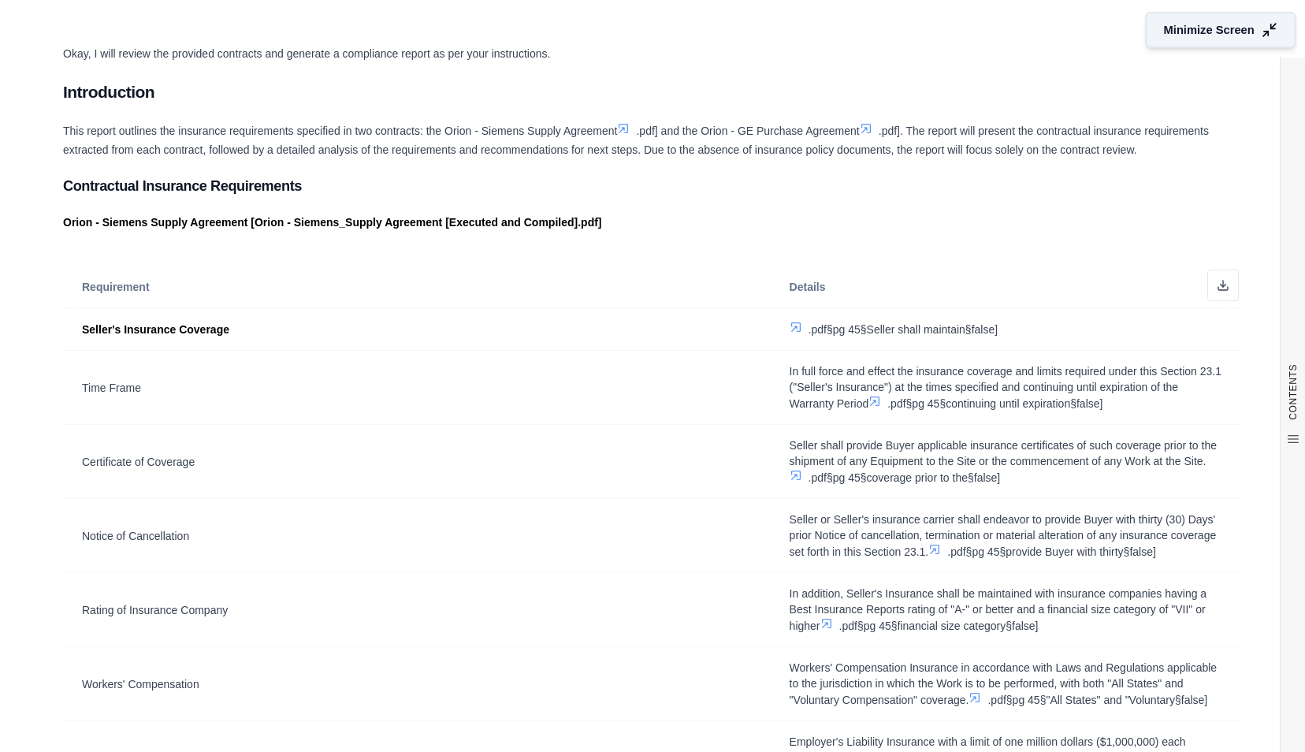
click at [1238, 21] on button "Minimize Screen" at bounding box center [1221, 30] width 151 height 36
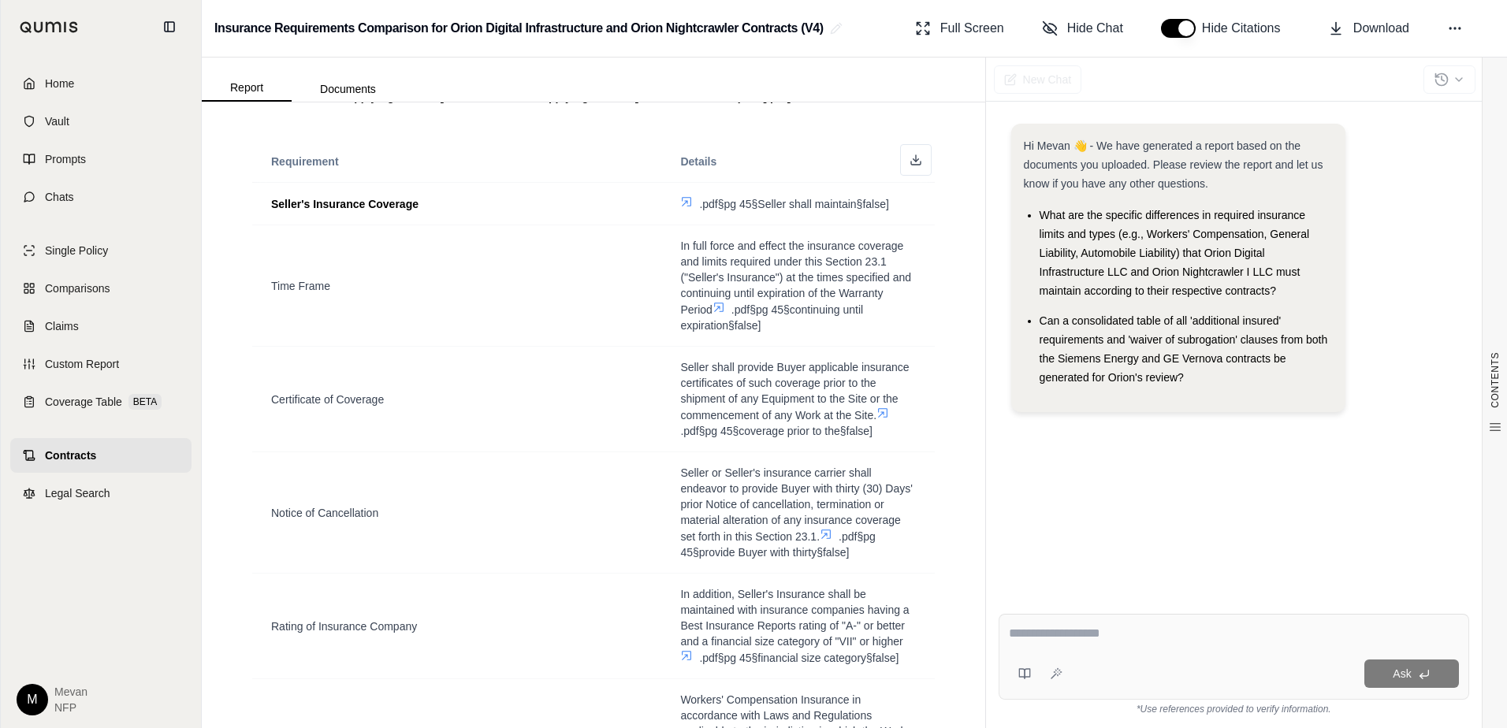
scroll to position [0, 0]
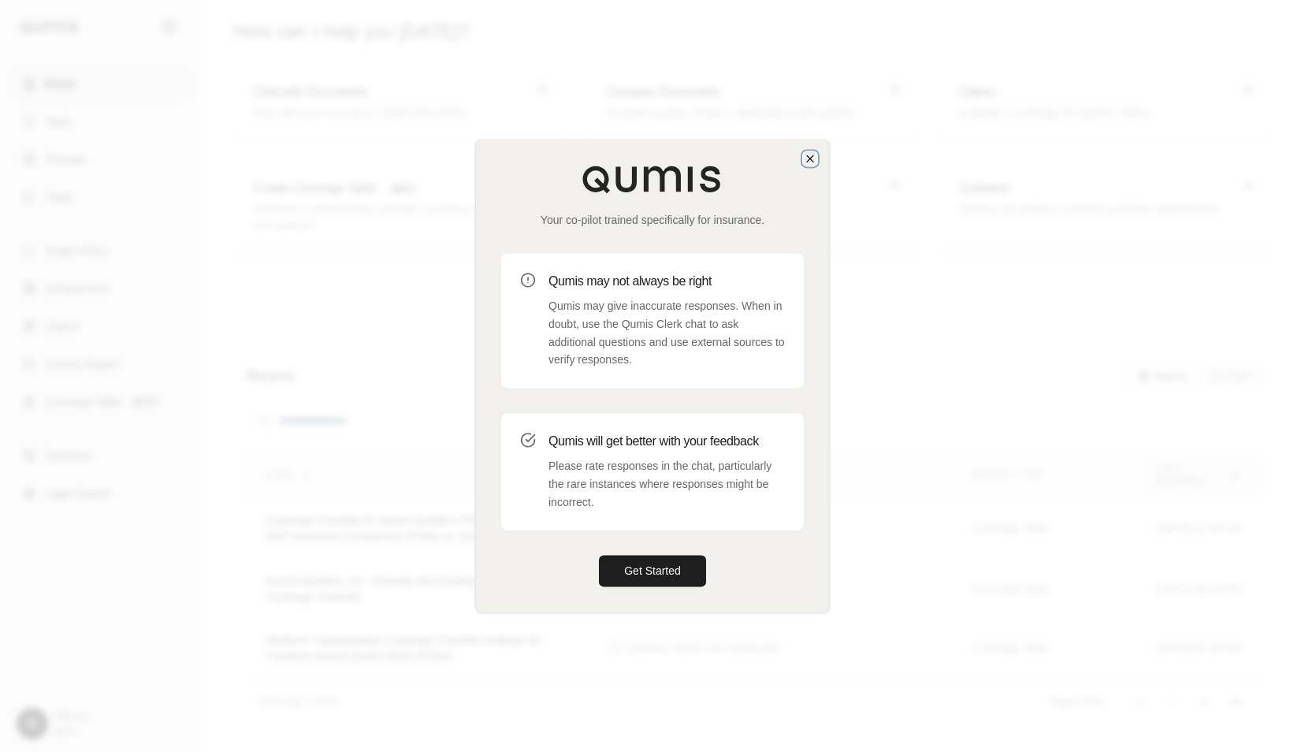
click at [810, 154] on icon "button" at bounding box center [810, 158] width 13 height 13
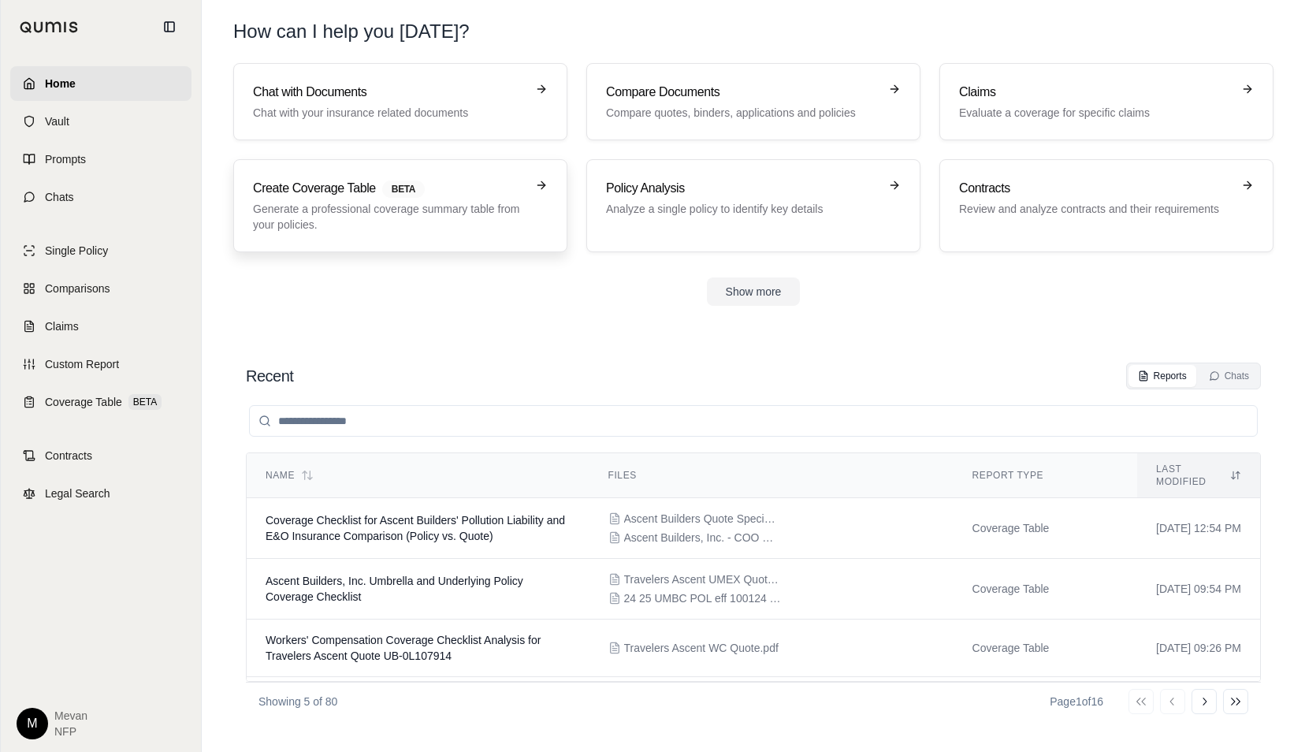
click at [328, 222] on p "Generate a professional coverage summary table from your policies." at bounding box center [389, 217] width 273 height 32
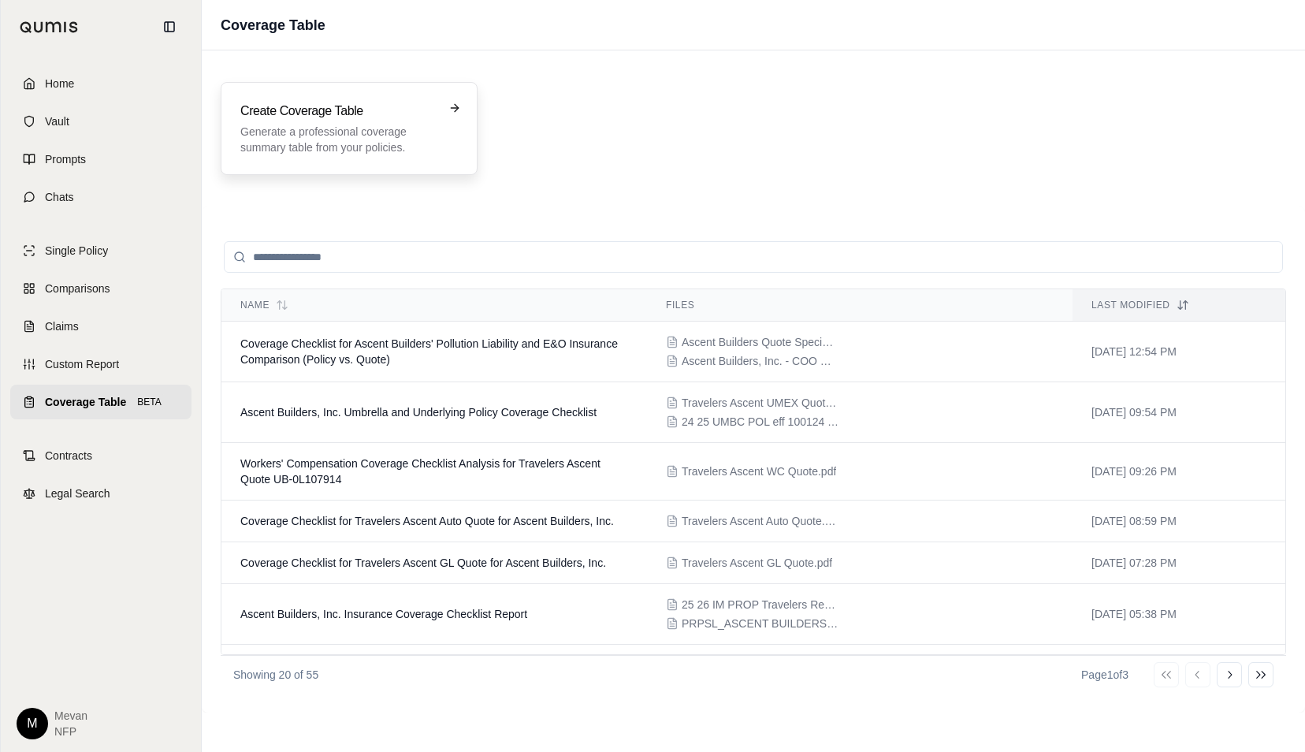
click at [306, 153] on p "Generate a professional coverage summary table from your policies." at bounding box center [337, 140] width 195 height 32
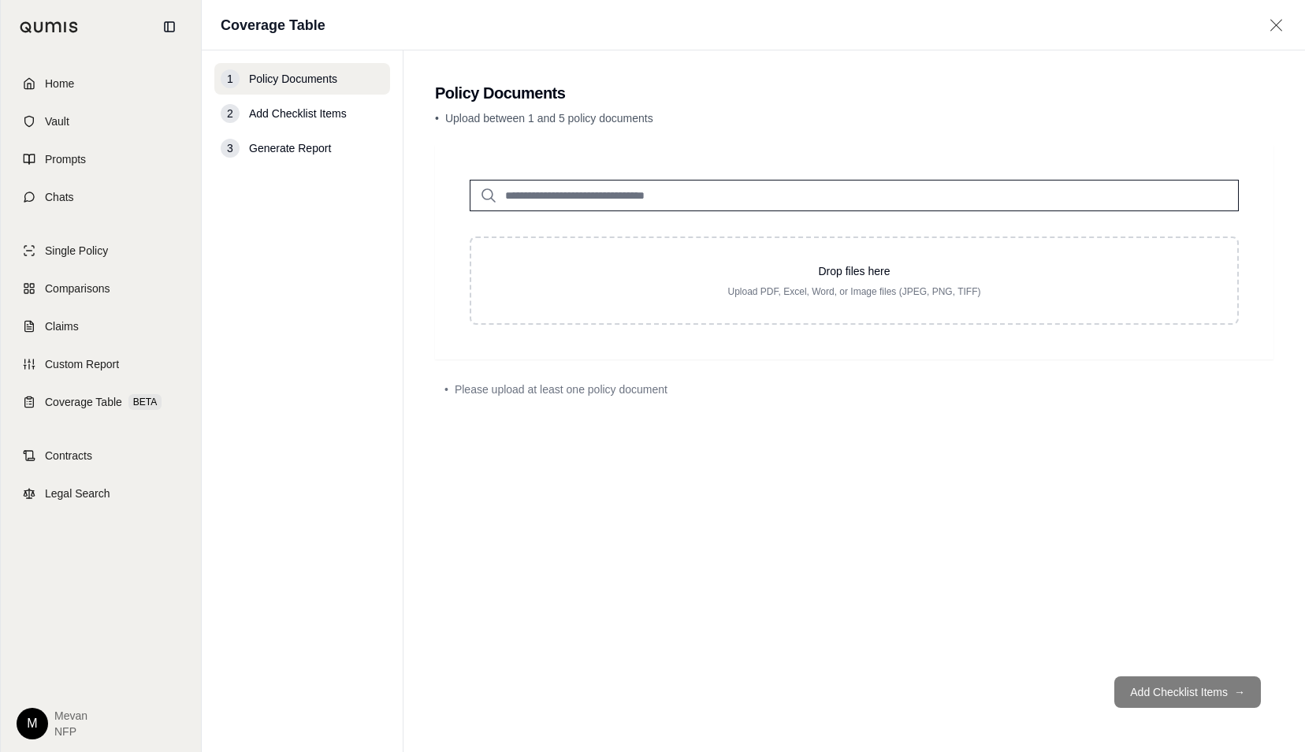
click at [322, 151] on span "Generate Report" at bounding box center [290, 148] width 82 height 16
click at [69, 93] on link "Home" at bounding box center [100, 83] width 181 height 35
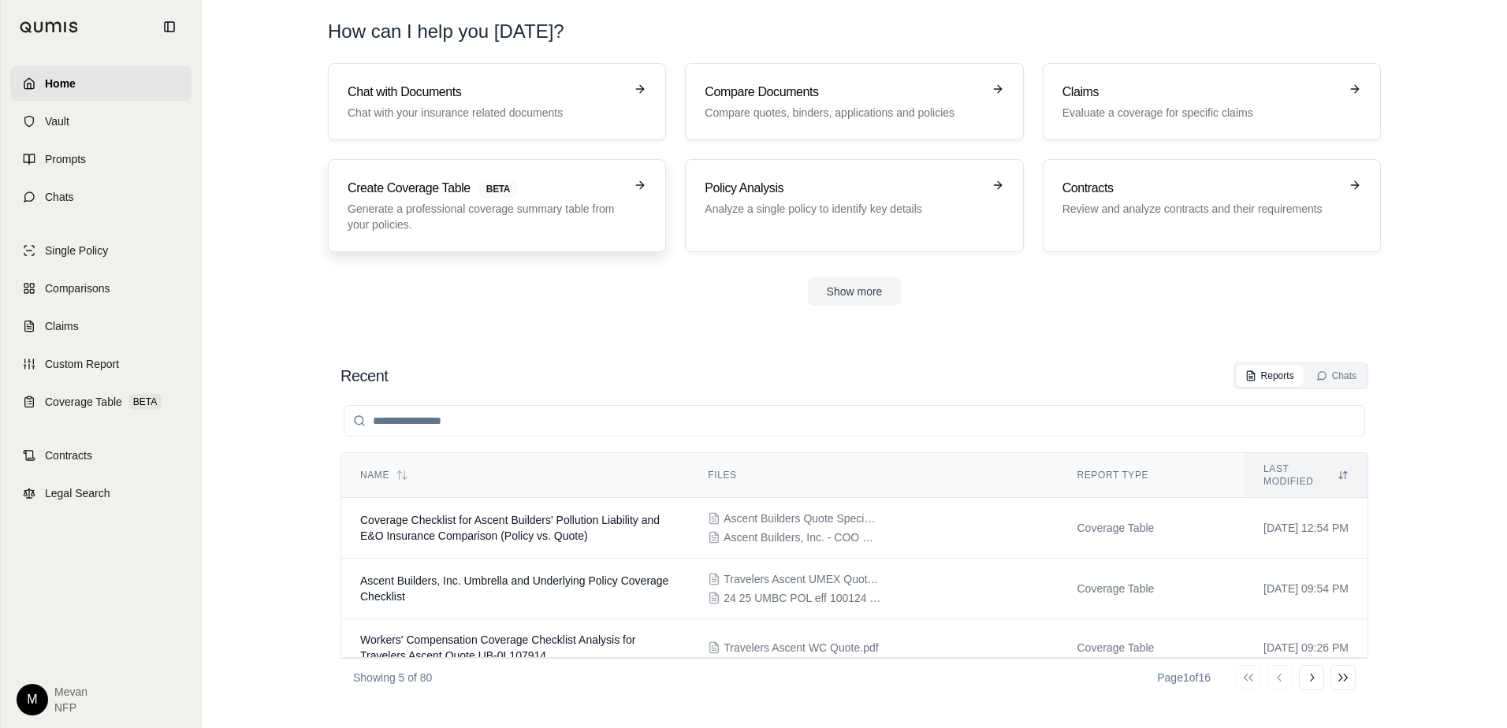
click at [459, 193] on h3 "Create Coverage Table BETA" at bounding box center [486, 188] width 277 height 19
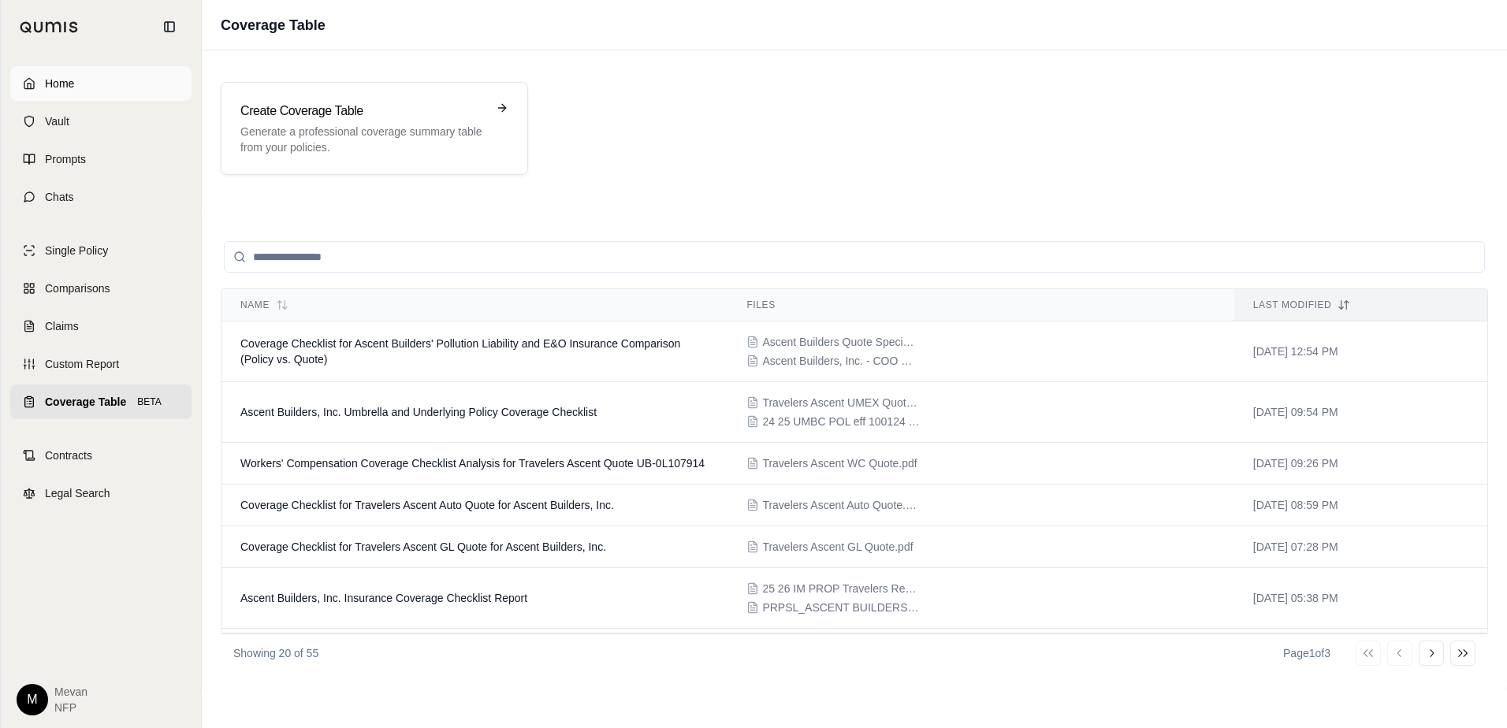
click at [119, 78] on link "Home" at bounding box center [100, 83] width 181 height 35
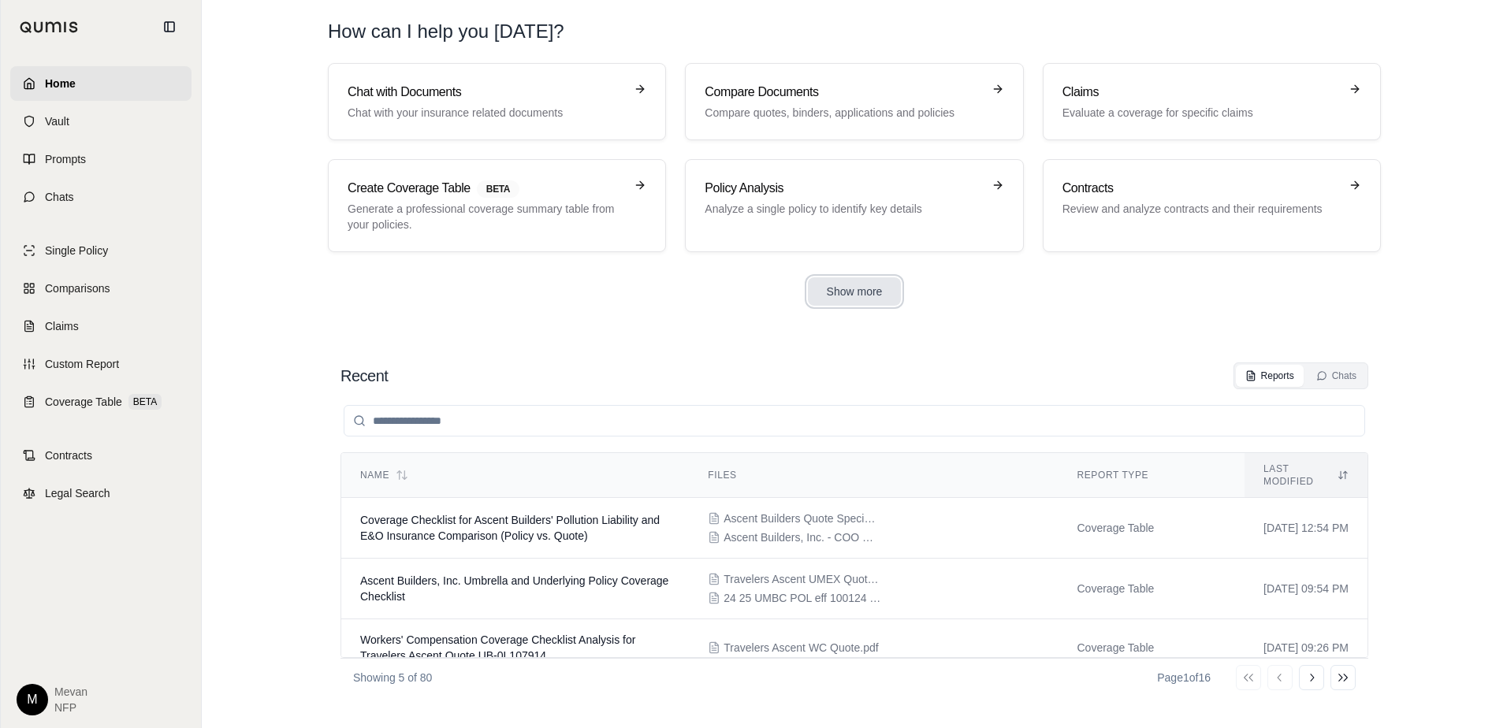
click at [880, 295] on button "Show more" at bounding box center [855, 291] width 94 height 28
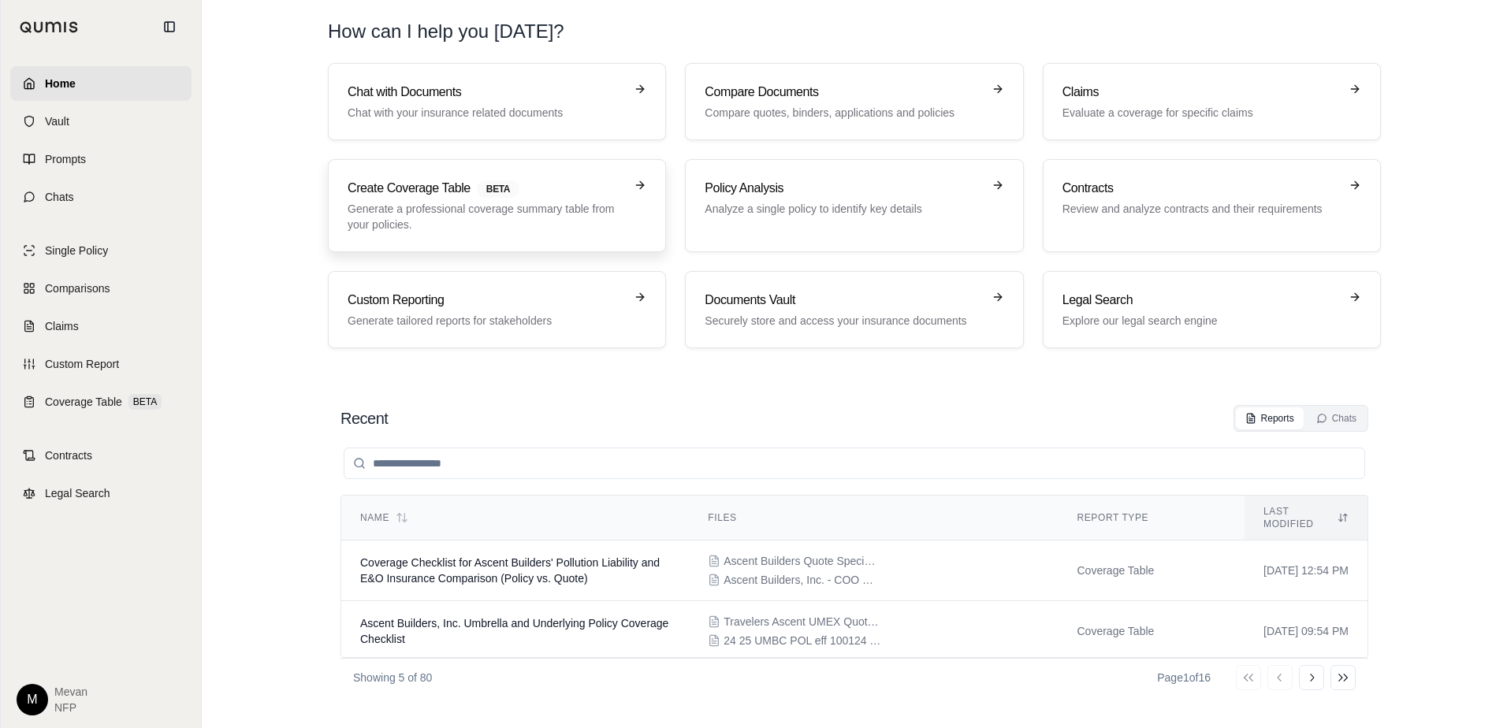
click at [471, 212] on p "Generate a professional coverage summary table from your policies." at bounding box center [486, 217] width 277 height 32
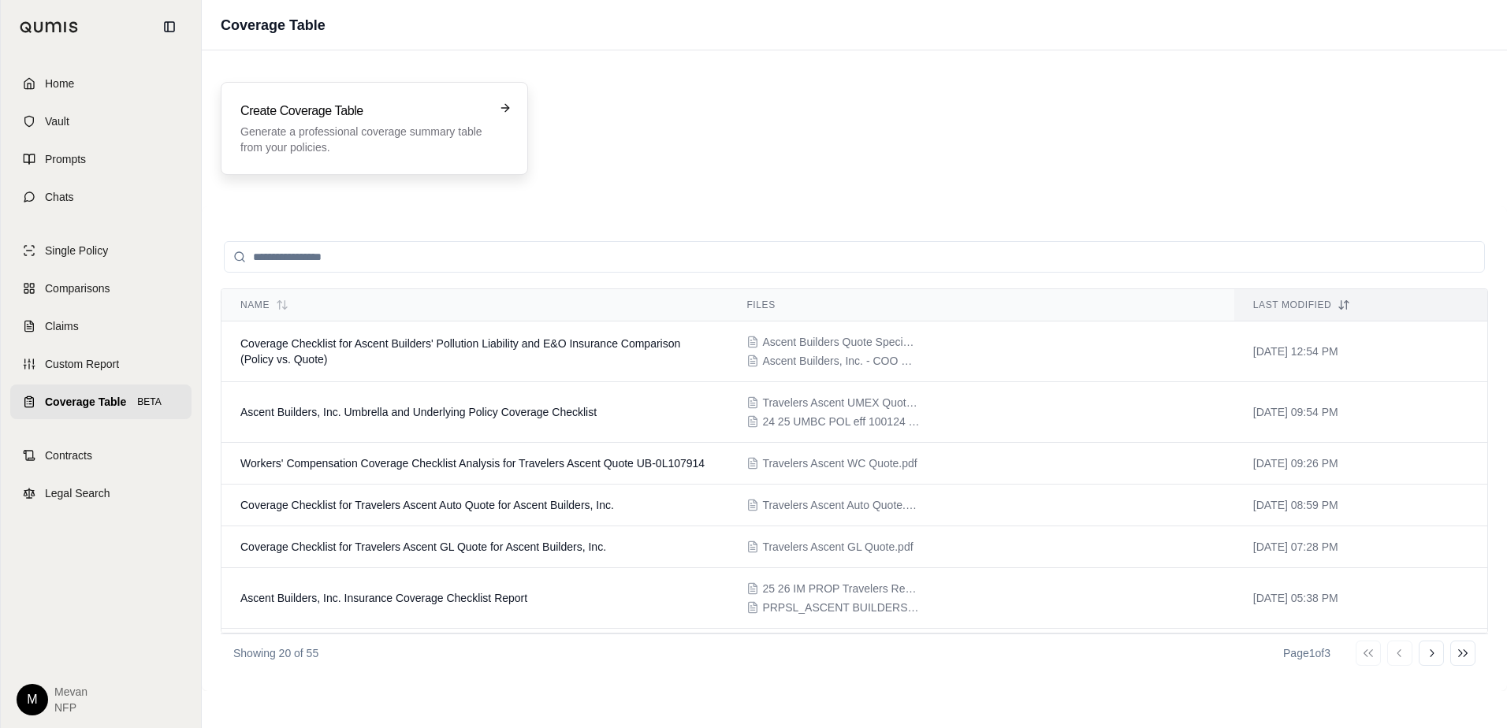
click at [429, 125] on p "Generate a professional coverage summary table from your policies." at bounding box center [363, 140] width 246 height 32
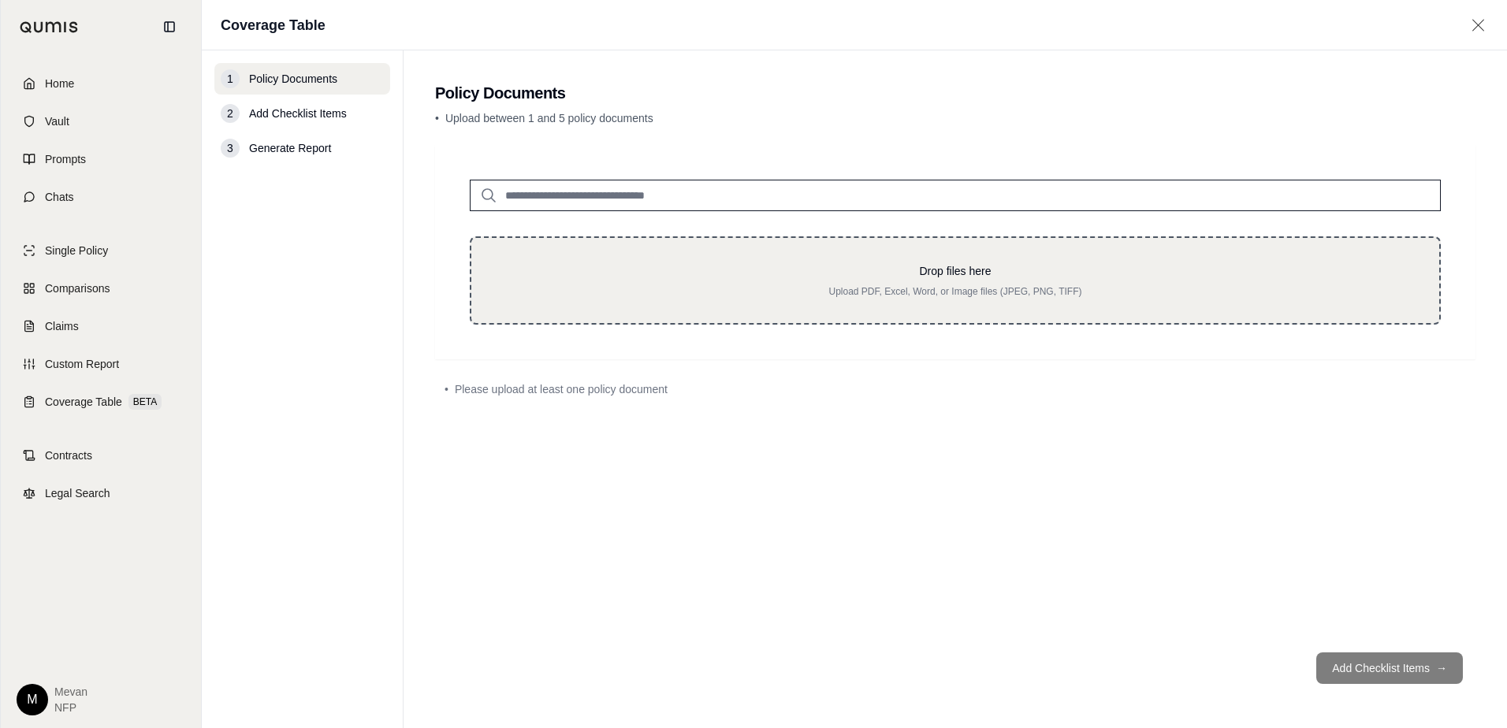
click at [538, 275] on p "Drop files here" at bounding box center [955, 271] width 917 height 16
type input "**********"
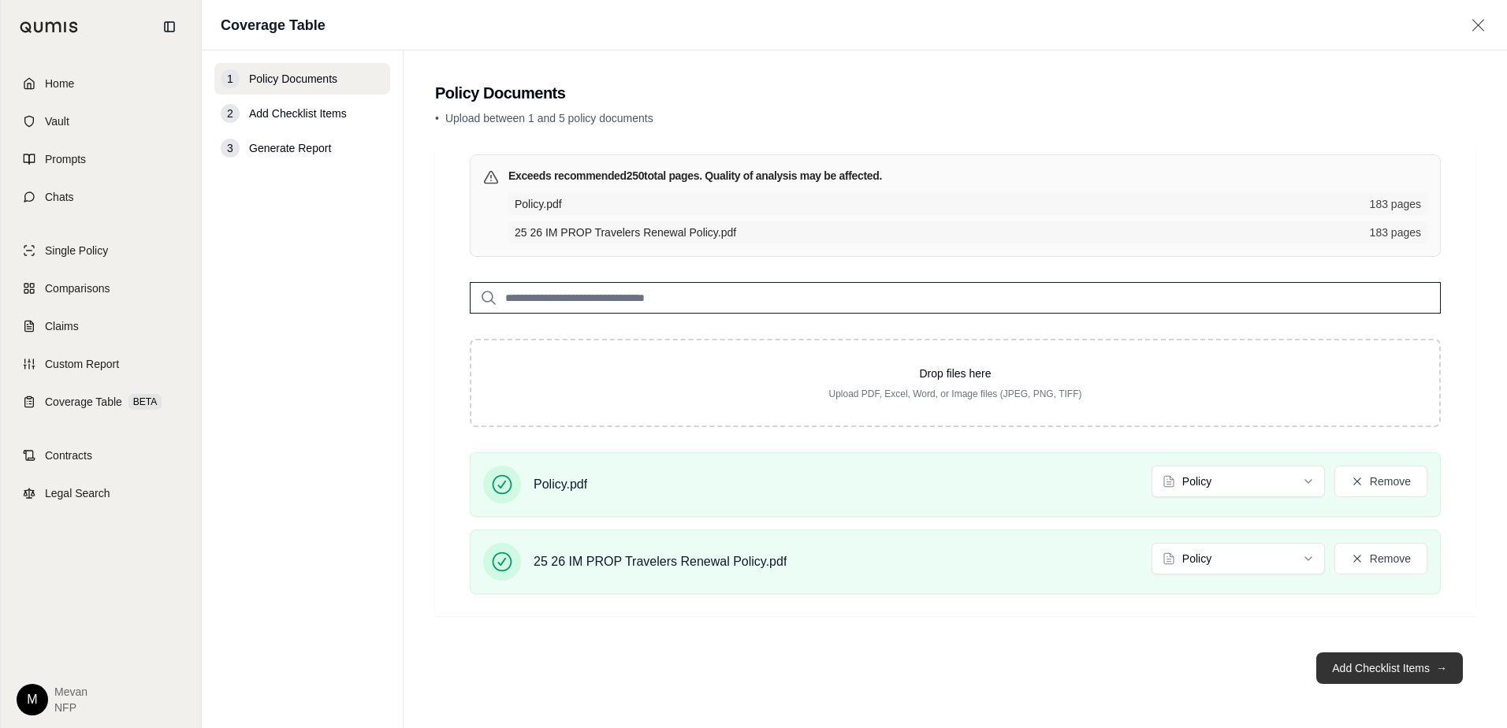
click at [1304, 664] on button "Add Checklist Items →" at bounding box center [1389, 669] width 147 height 32
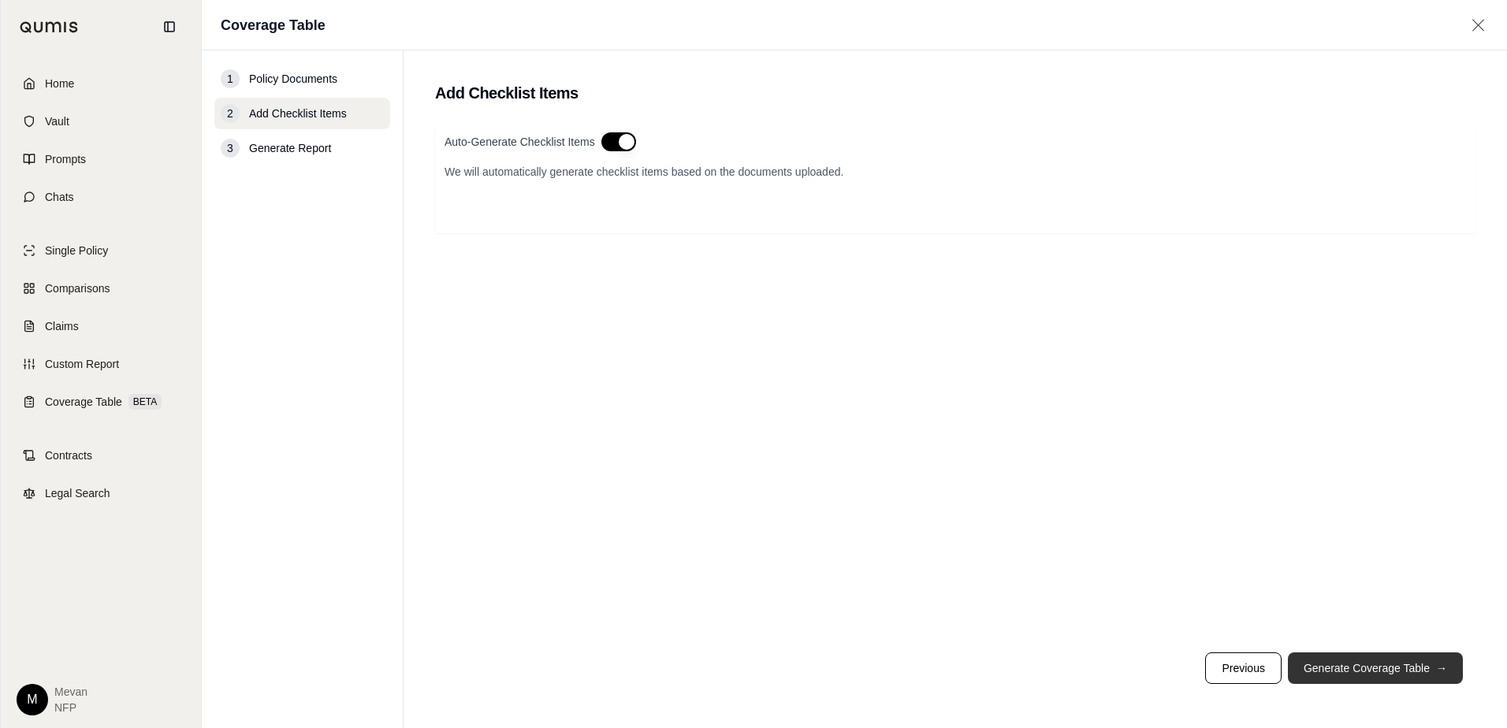
click at [1304, 665] on button "Generate Coverage Table →" at bounding box center [1375, 669] width 175 height 32
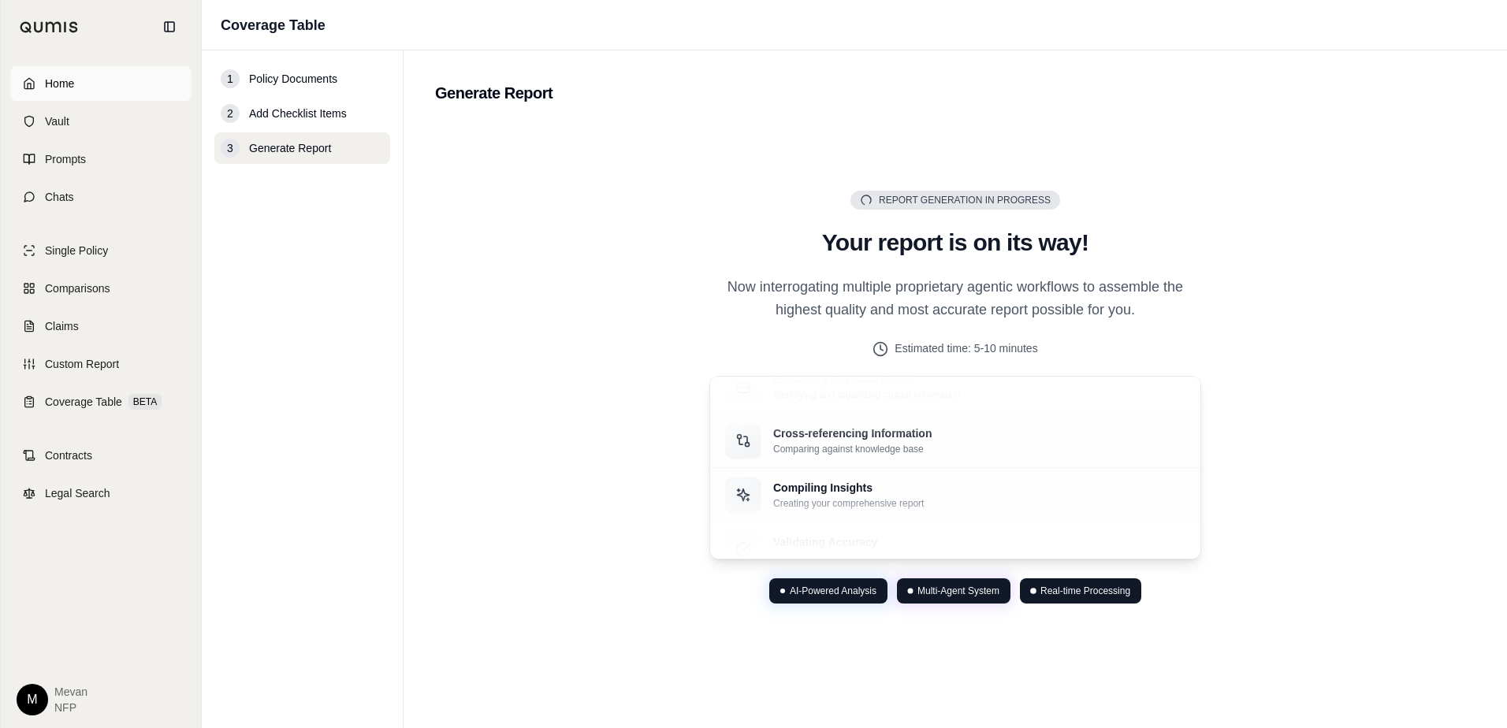
click at [126, 89] on link "Home" at bounding box center [100, 83] width 181 height 35
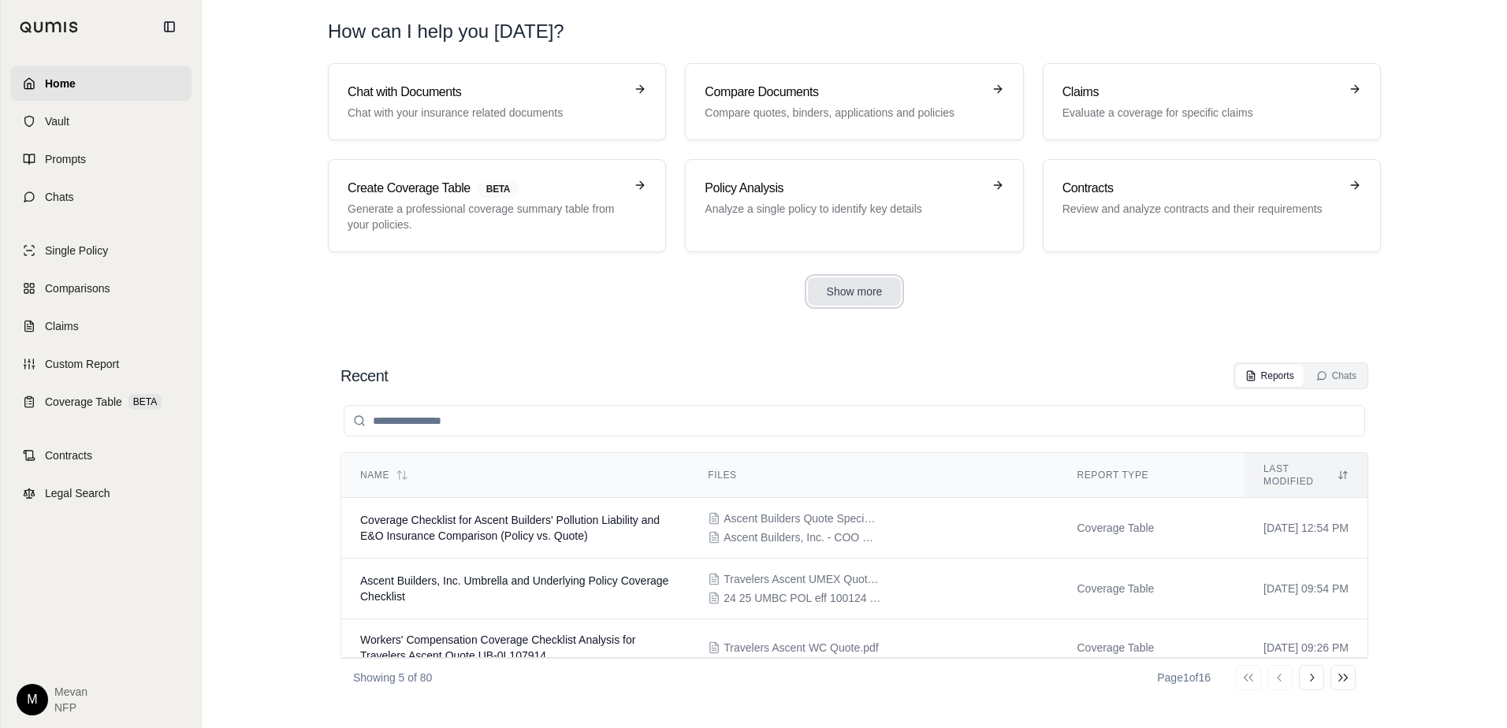
click at [856, 294] on button "Show more" at bounding box center [855, 291] width 94 height 28
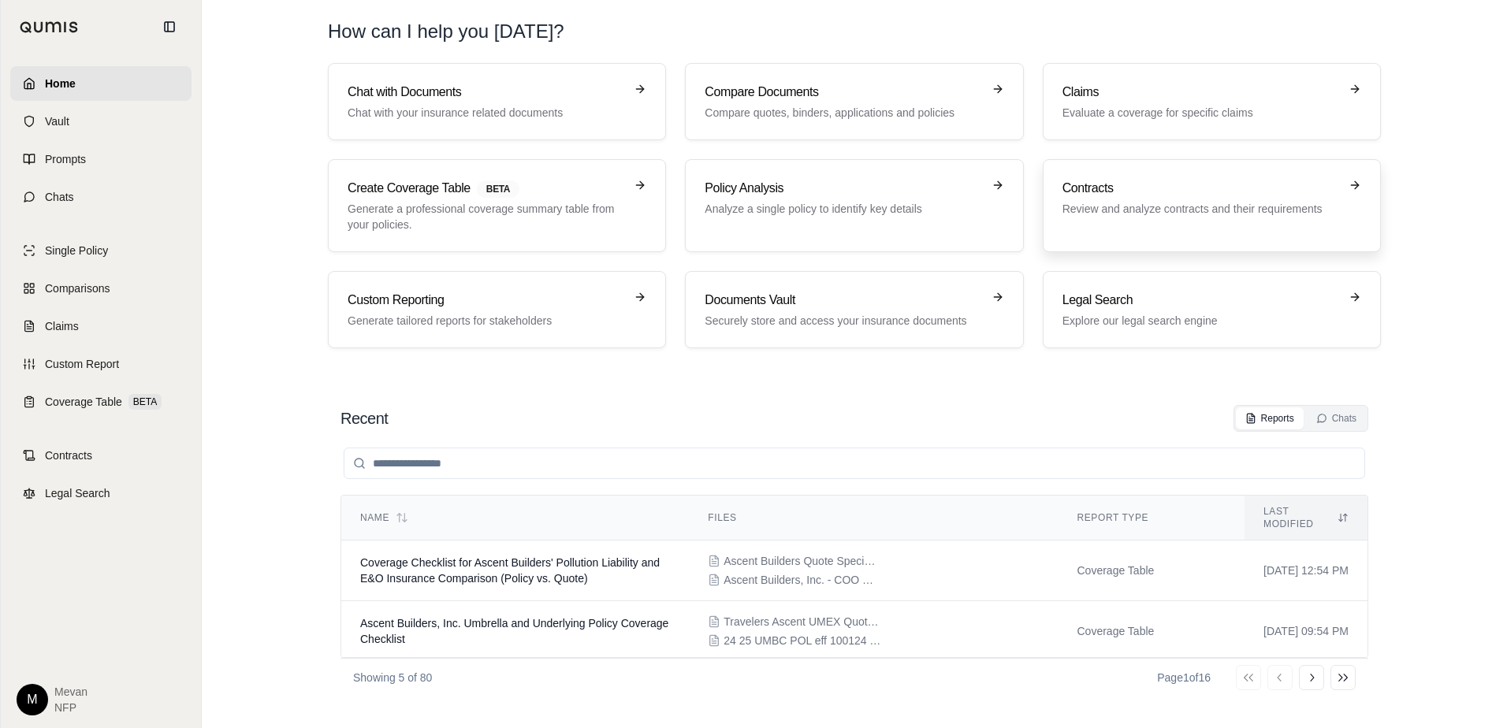
click at [1185, 240] on link "Contracts Review and analyze contracts and their requirements" at bounding box center [1212, 205] width 338 height 93
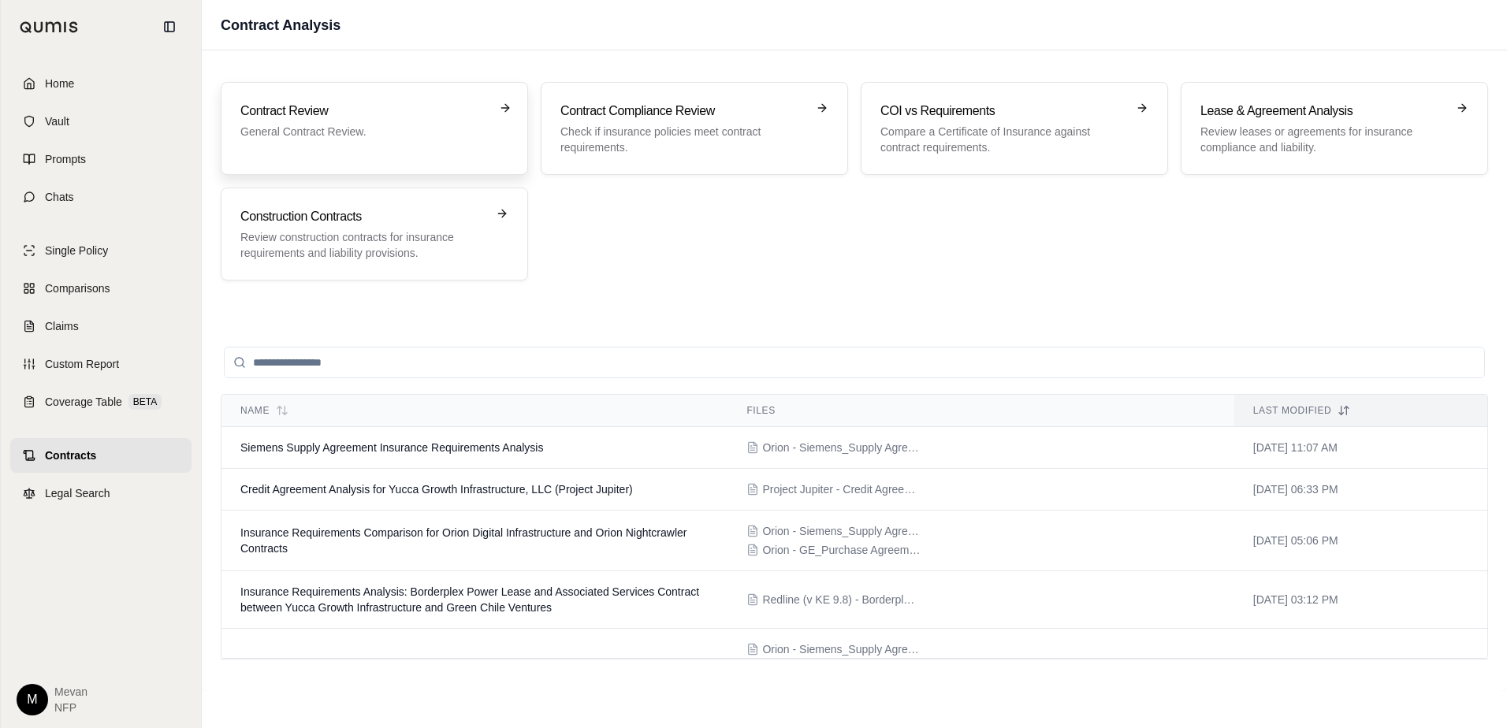
click at [397, 121] on div "Contract Review General Contract Review." at bounding box center [363, 121] width 246 height 38
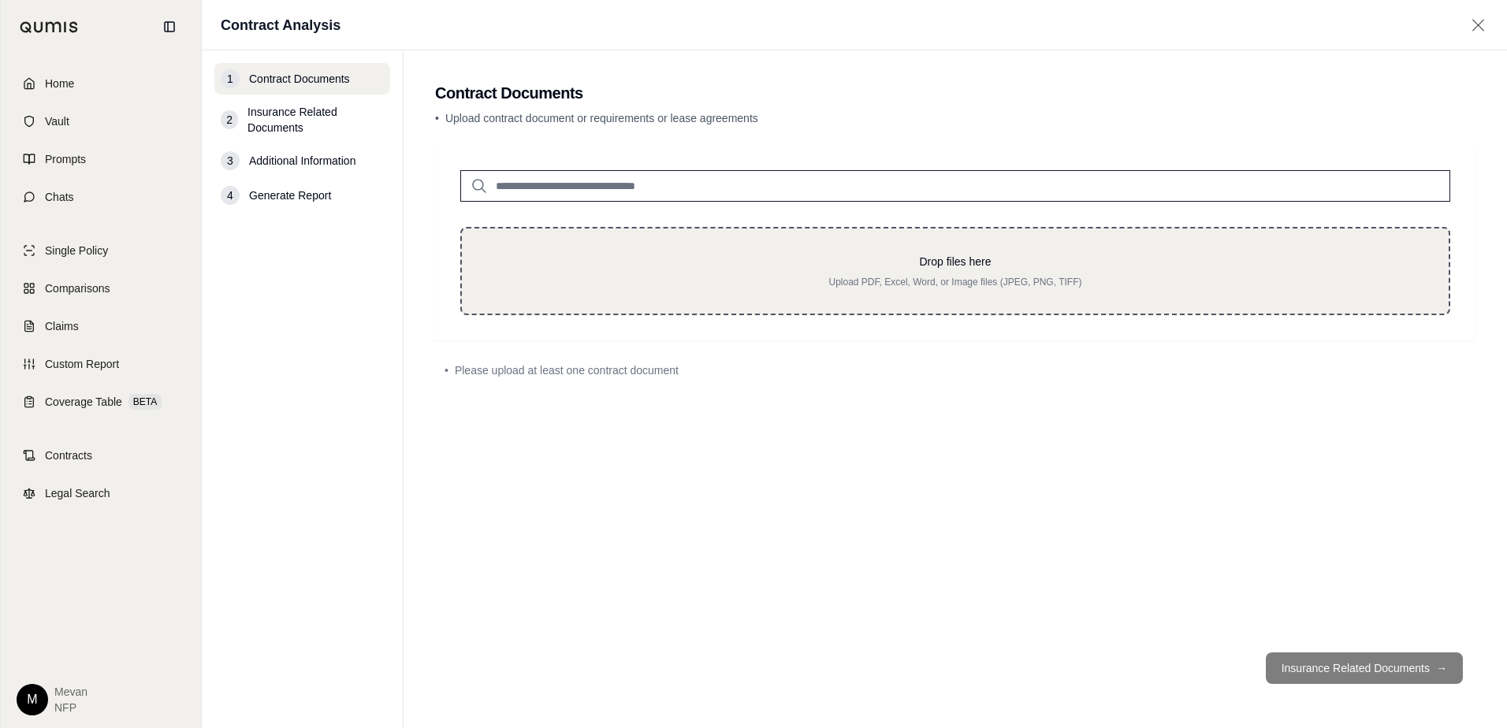
click at [610, 304] on div "Drop files here Upload PDF, Excel, Word, or Image files (JPEG, PNG, TIFF)" at bounding box center [955, 271] width 990 height 88
type input "**********"
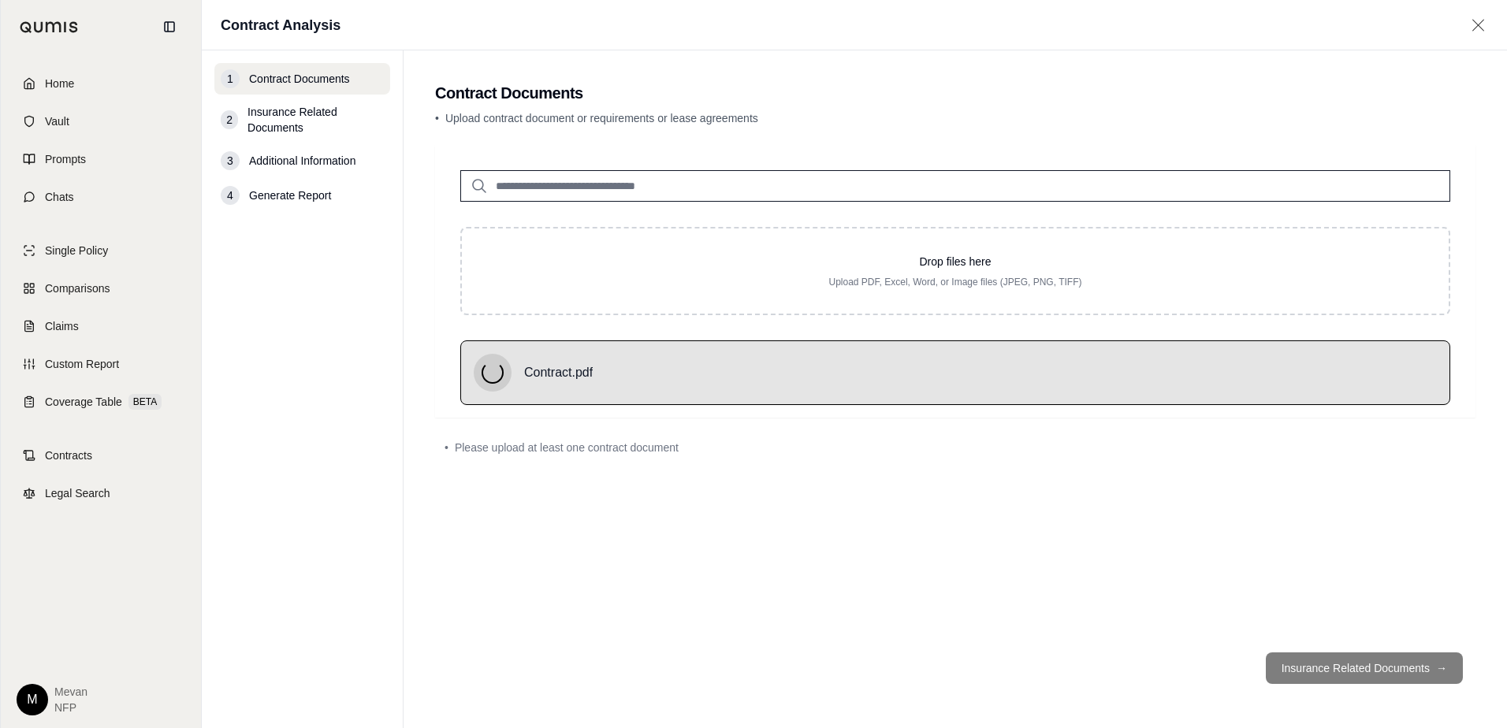
click at [1304, 662] on footer "Insurance Related Documents →" at bounding box center [955, 668] width 1040 height 57
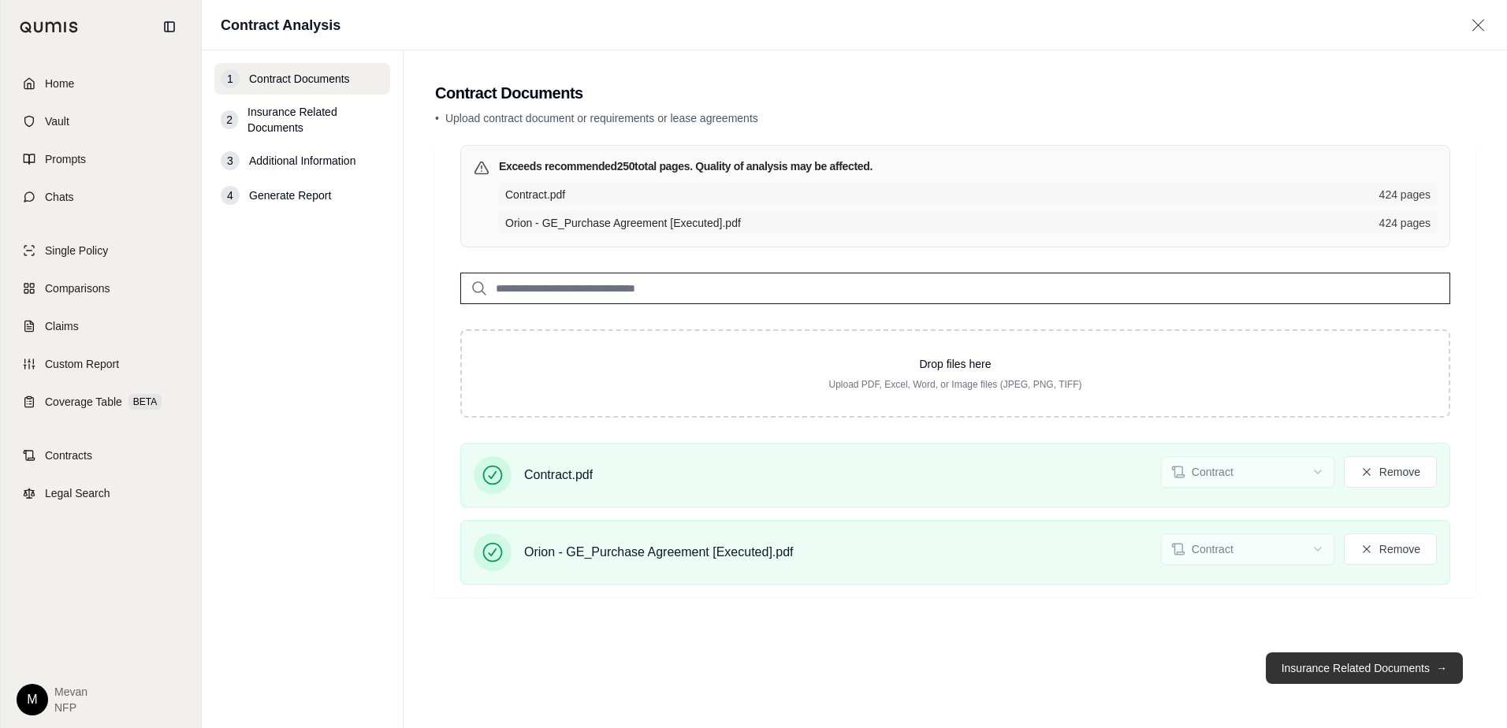
click at [1304, 675] on button "Insurance Related Documents →" at bounding box center [1364, 669] width 197 height 32
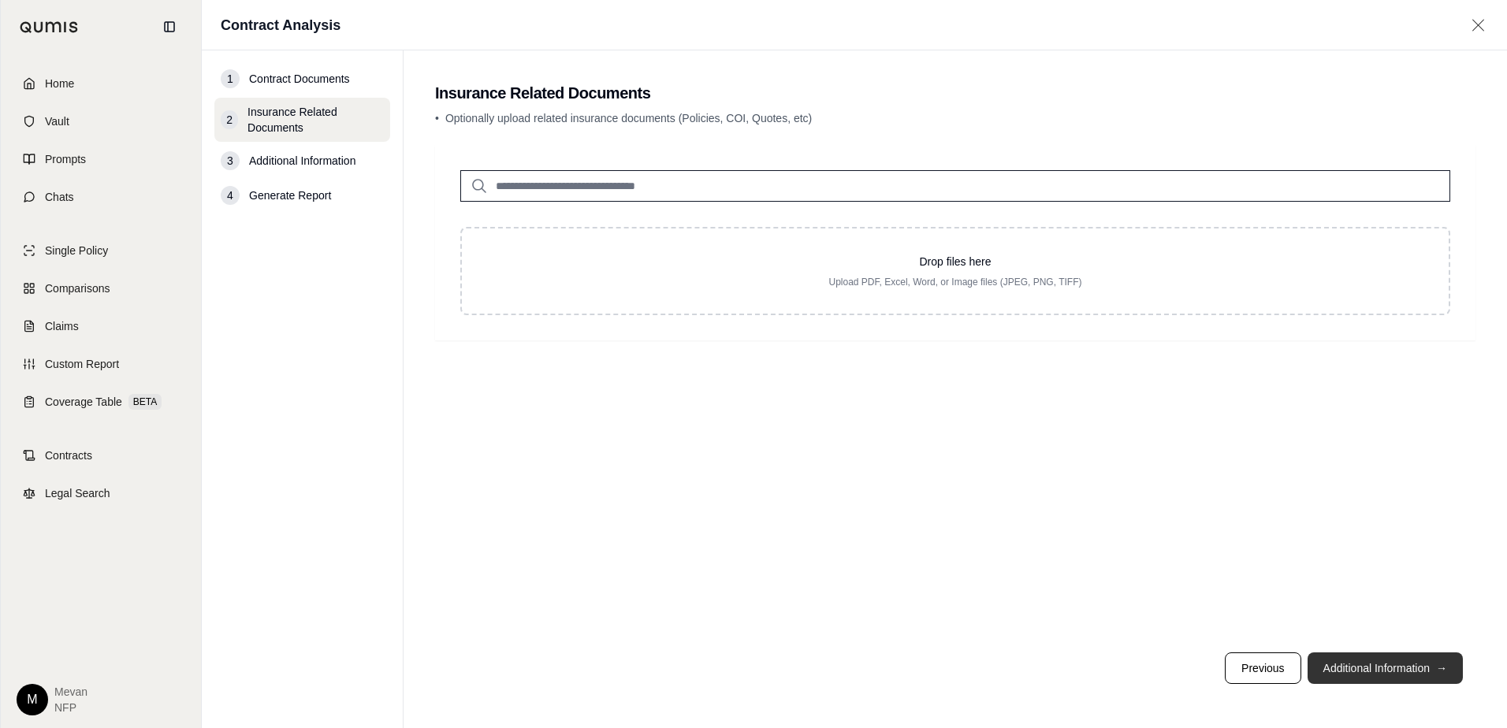
click at [1304, 670] on button "Additional Information →" at bounding box center [1385, 669] width 155 height 32
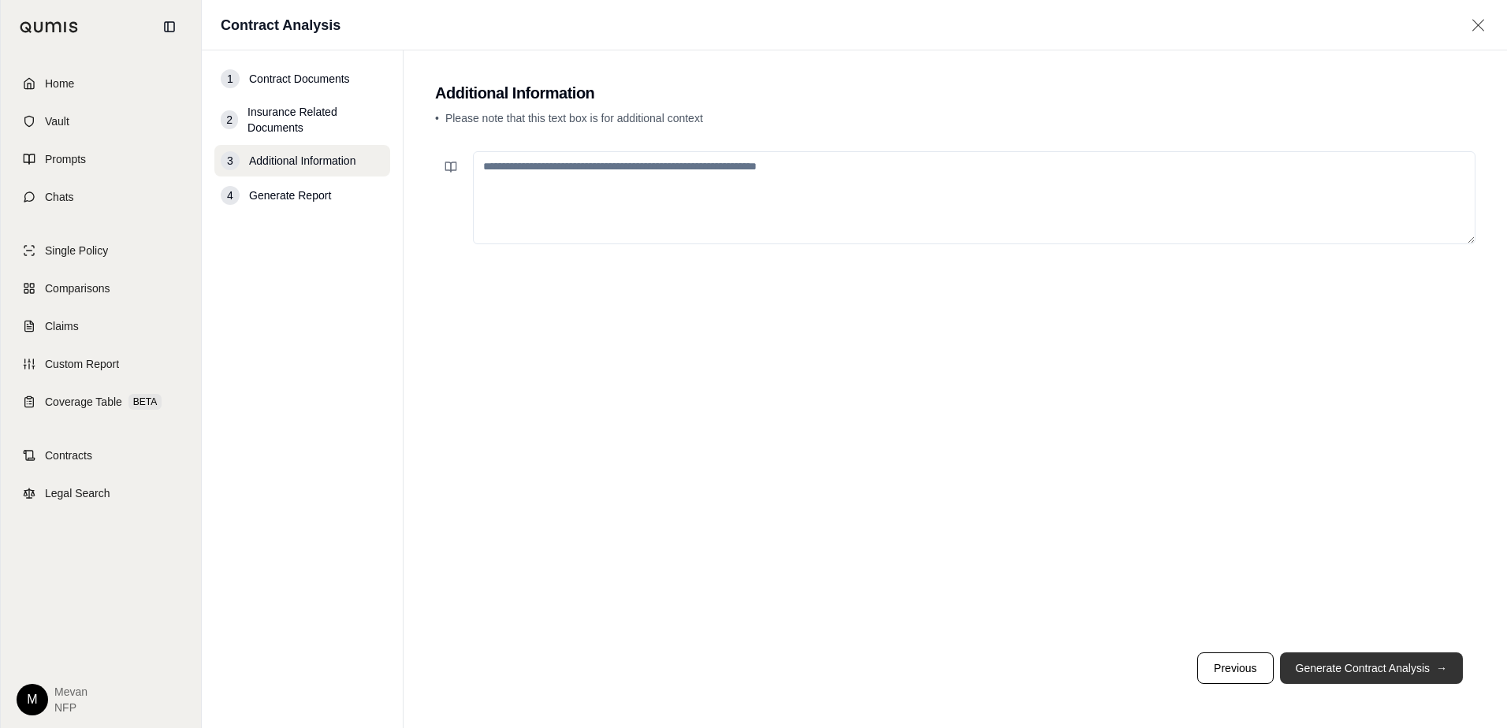
click at [1304, 673] on button "Generate Contract Analysis →" at bounding box center [1371, 669] width 183 height 32
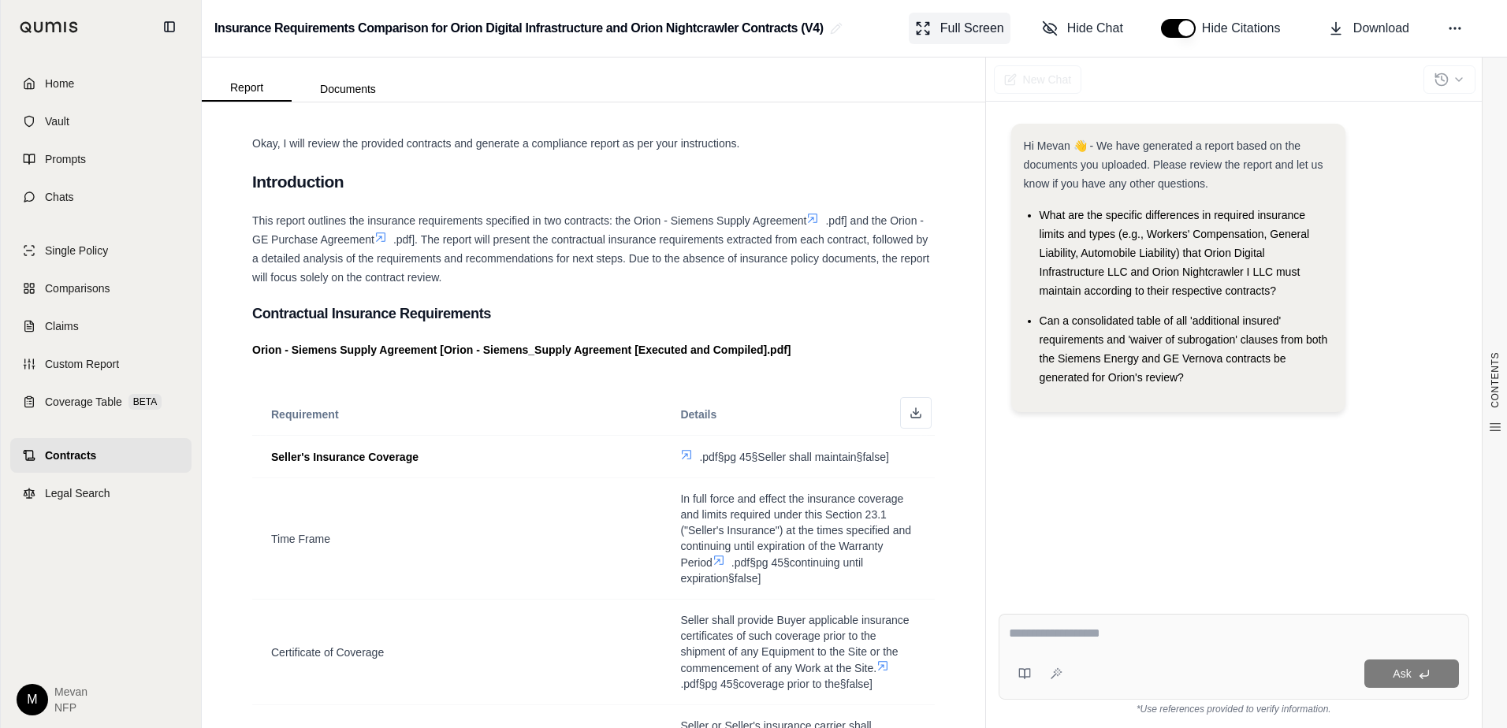
click at [974, 18] on button "Full Screen" at bounding box center [960, 29] width 102 height 32
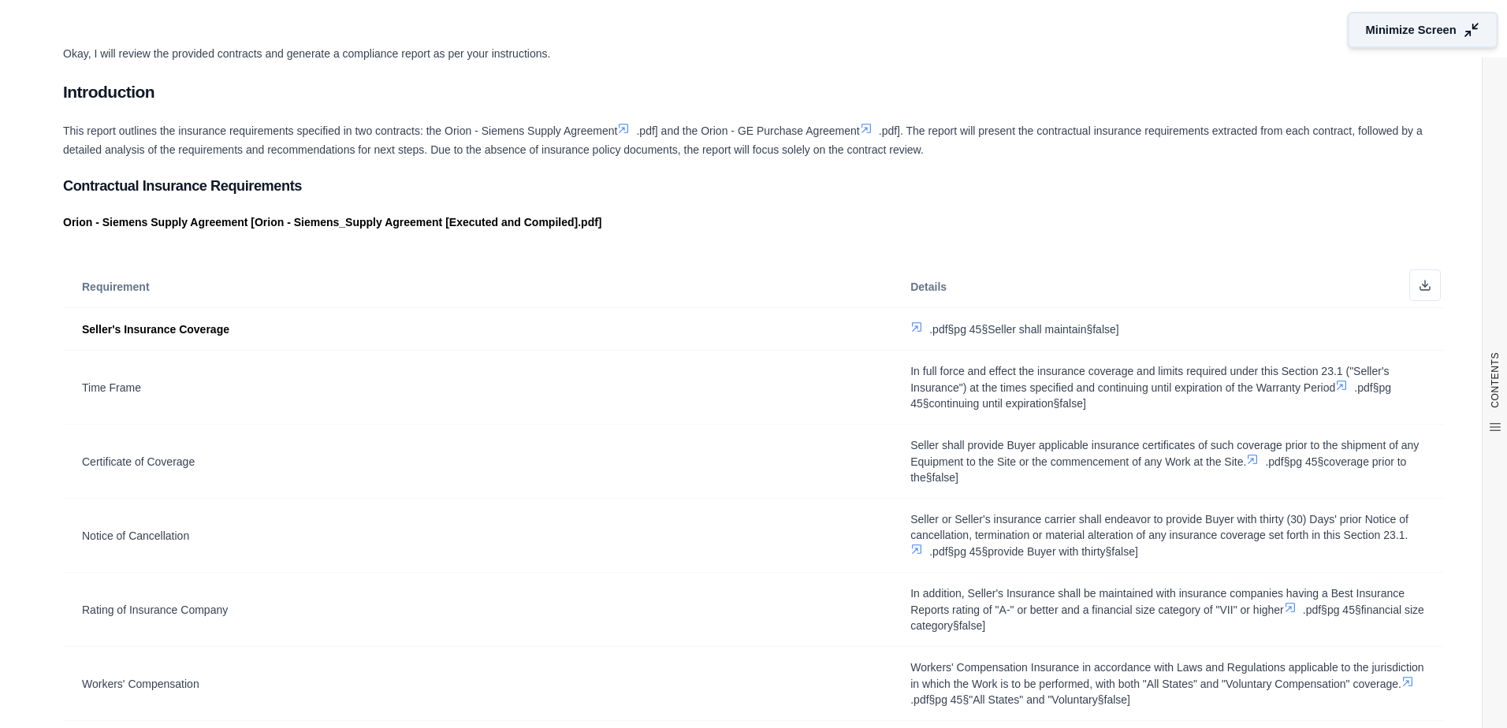
click at [1426, 20] on button "Minimize Screen" at bounding box center [1423, 30] width 151 height 36
